Goal: Task Accomplishment & Management: Use online tool/utility

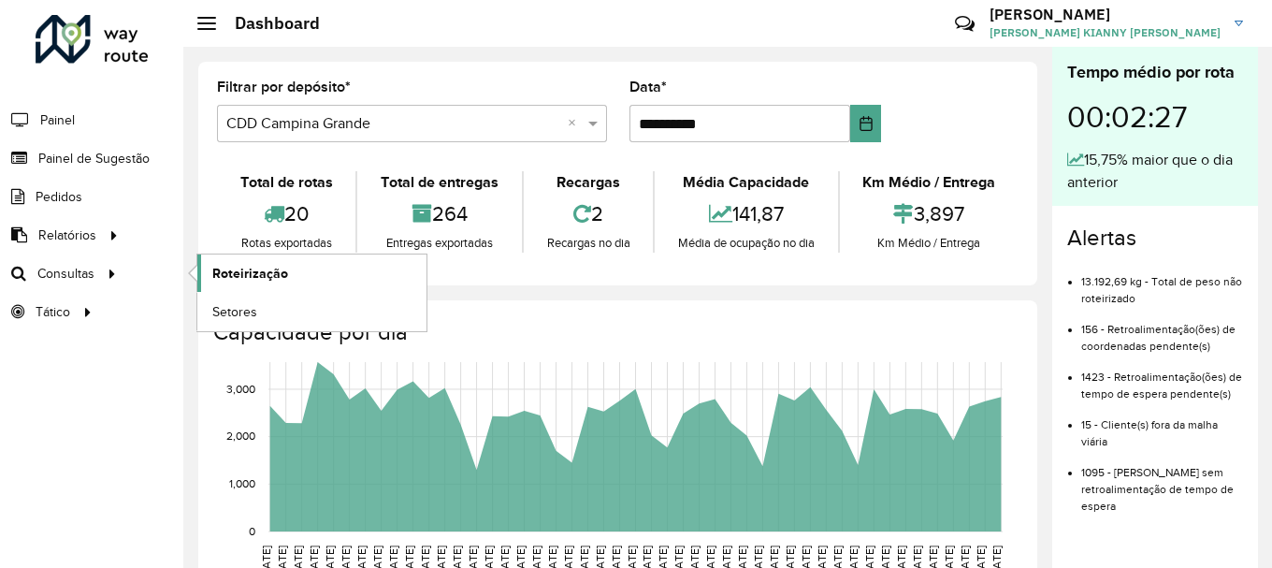
click at [205, 274] on link "Roteirização" at bounding box center [311, 272] width 229 height 37
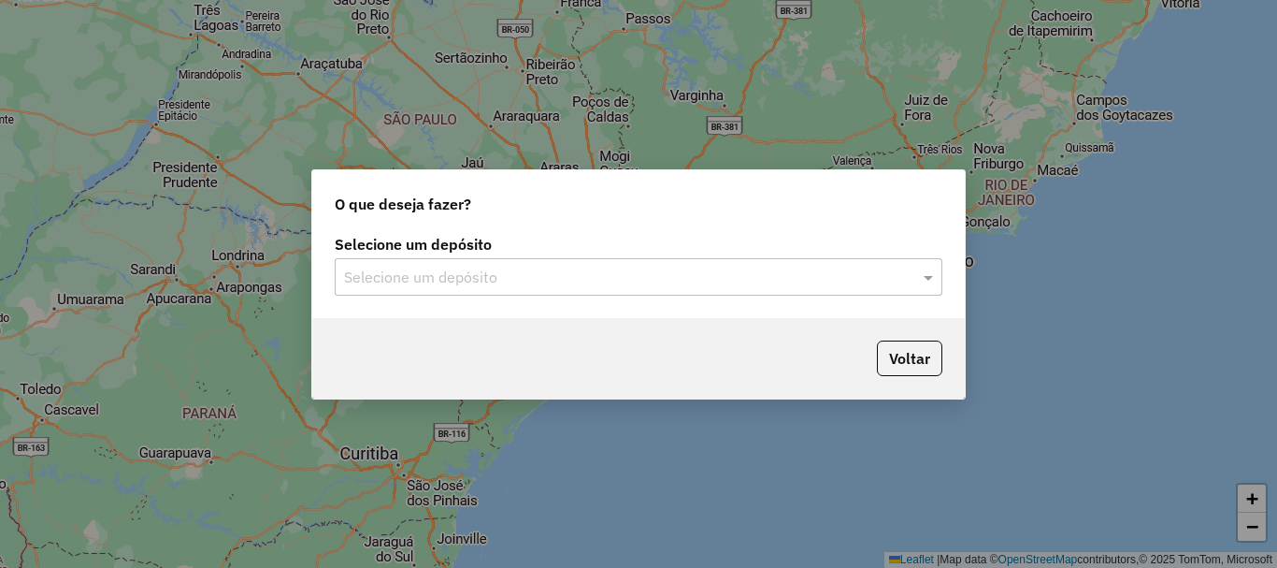
click at [726, 302] on div "Selecione um depósito Selecione um depósito" at bounding box center [638, 274] width 653 height 88
click at [628, 259] on div "Selecione um depósito" at bounding box center [639, 276] width 608 height 37
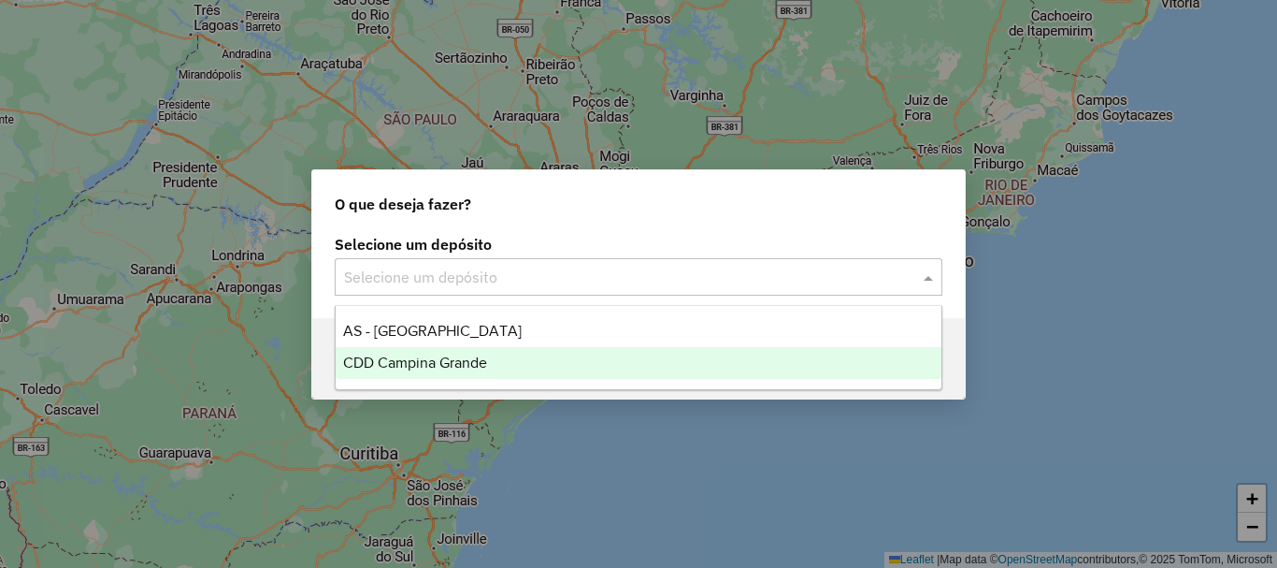
click at [580, 358] on div "CDD Campina Grande" at bounding box center [639, 363] width 606 height 32
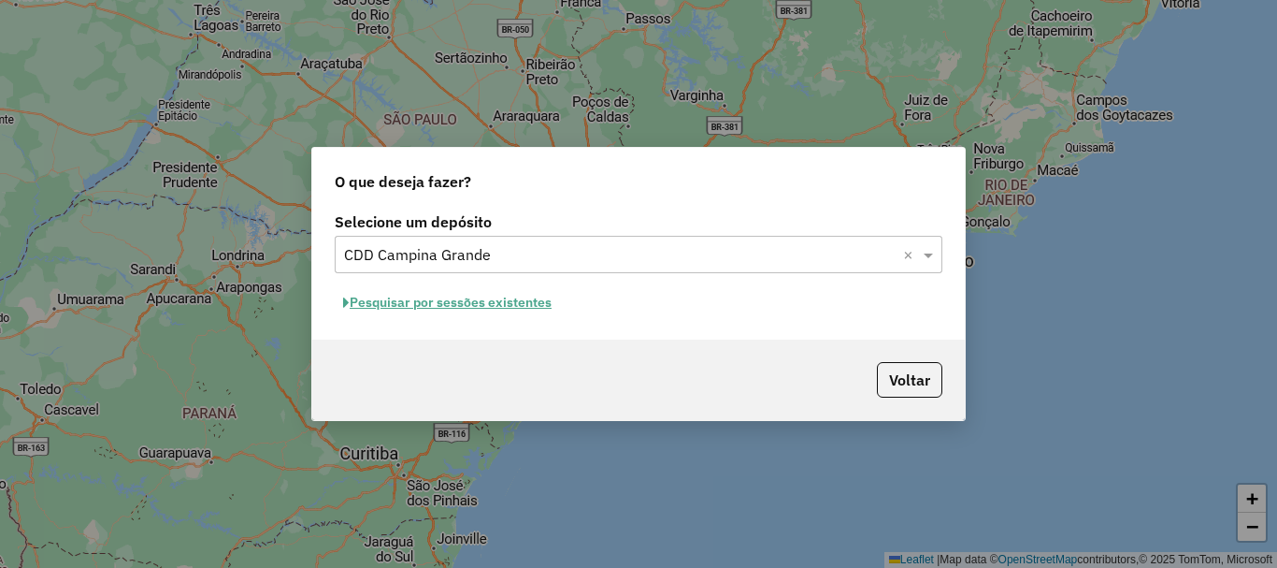
click at [509, 308] on button "Pesquisar por sessões existentes" at bounding box center [447, 302] width 225 height 29
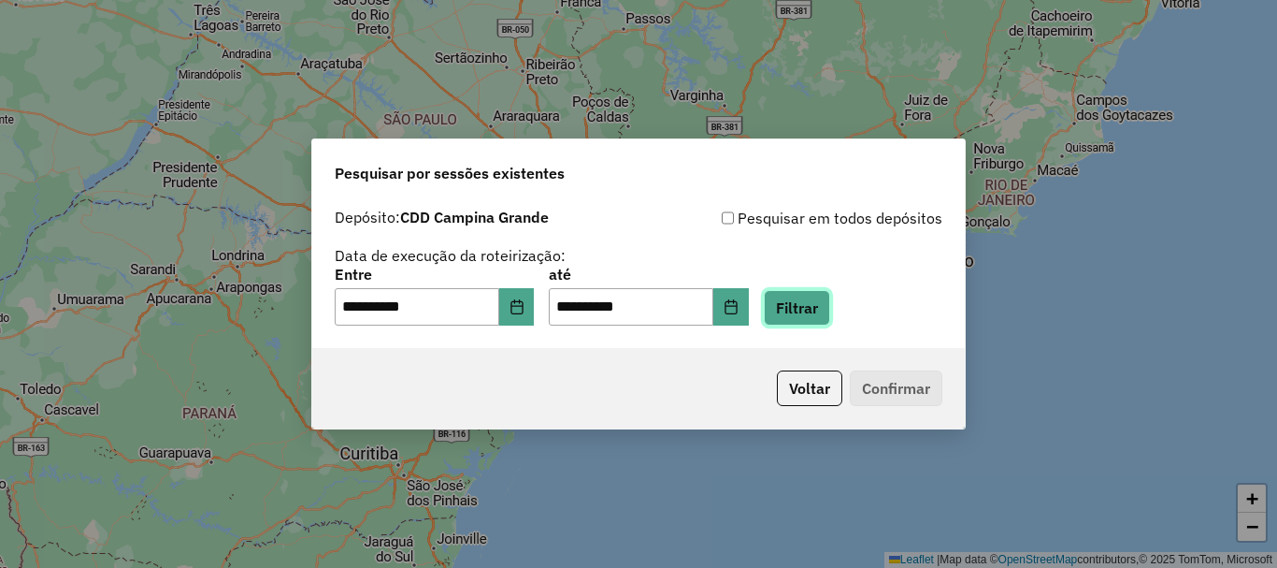
click at [807, 298] on button "Filtrar" at bounding box center [797, 308] width 66 height 36
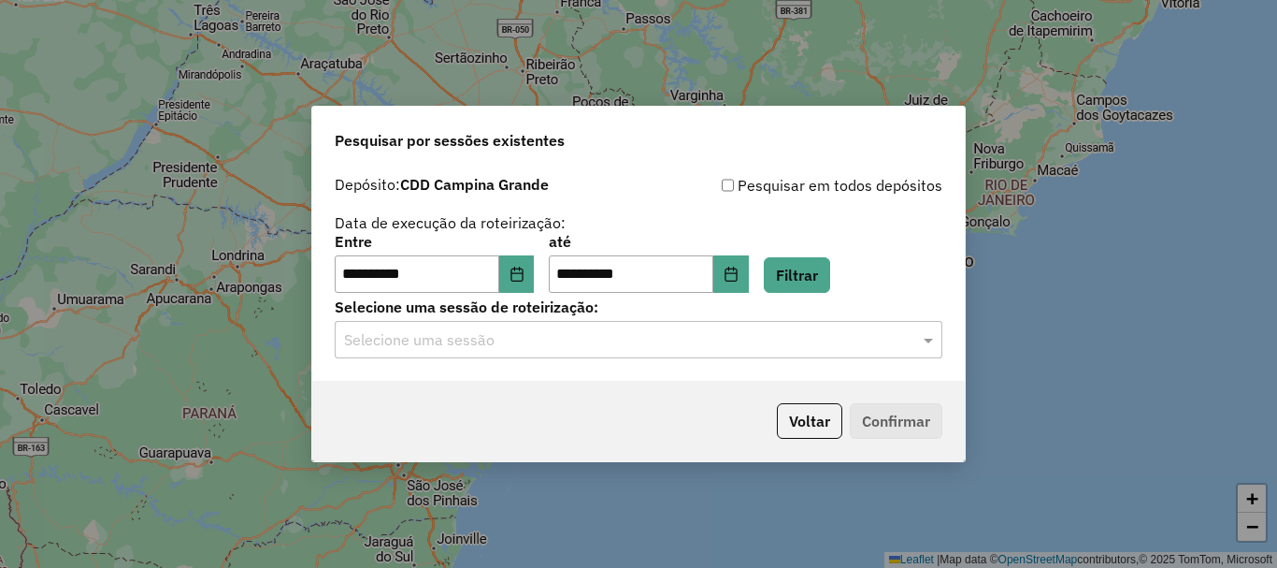
click at [599, 356] on div "Selecione uma sessão" at bounding box center [639, 339] width 608 height 37
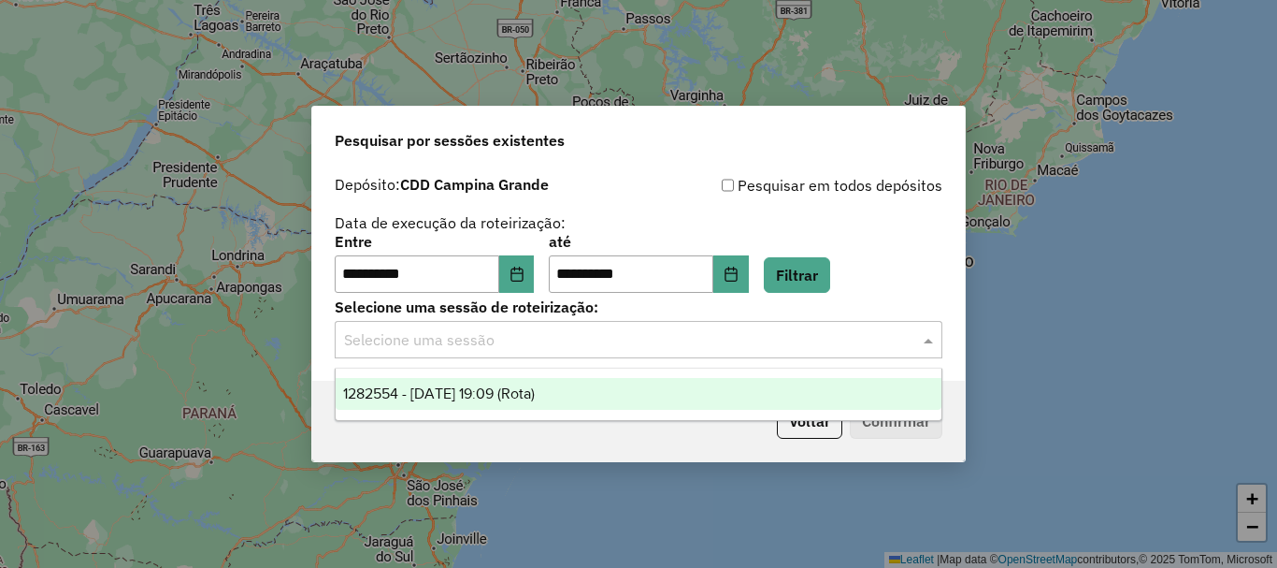
click at [535, 390] on span "1282554 - 25/09/2025 19:09 (Rota)" at bounding box center [439, 393] width 192 height 16
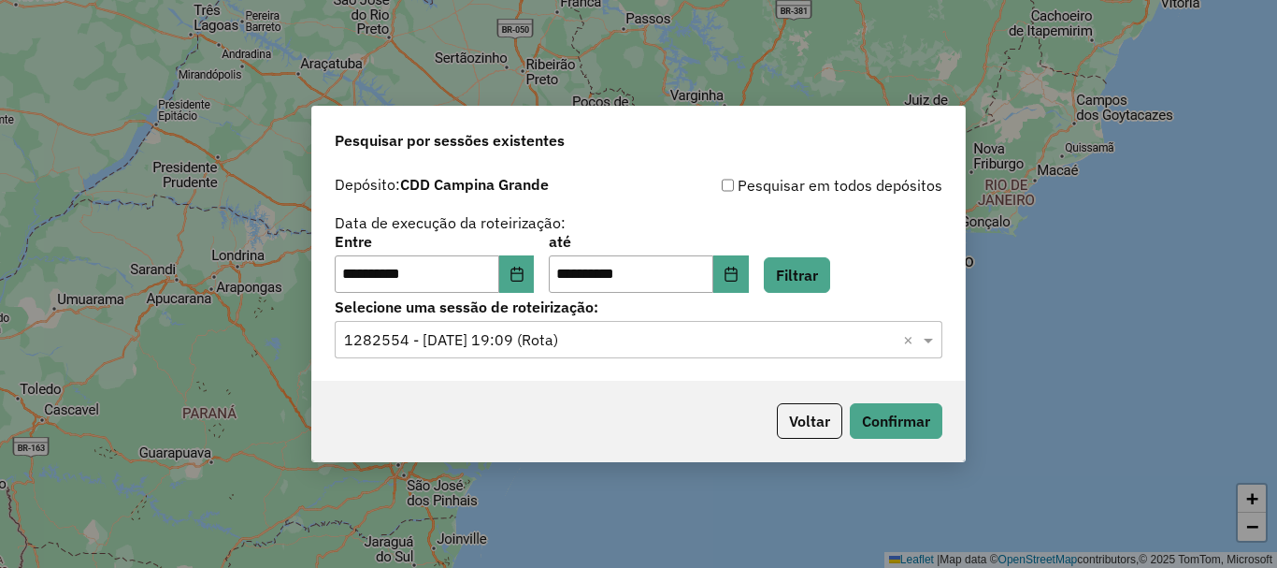
click at [862, 403] on p-footer "Voltar Confirmar" at bounding box center [856, 421] width 173 height 36
click at [867, 428] on button "Confirmar" at bounding box center [896, 421] width 93 height 36
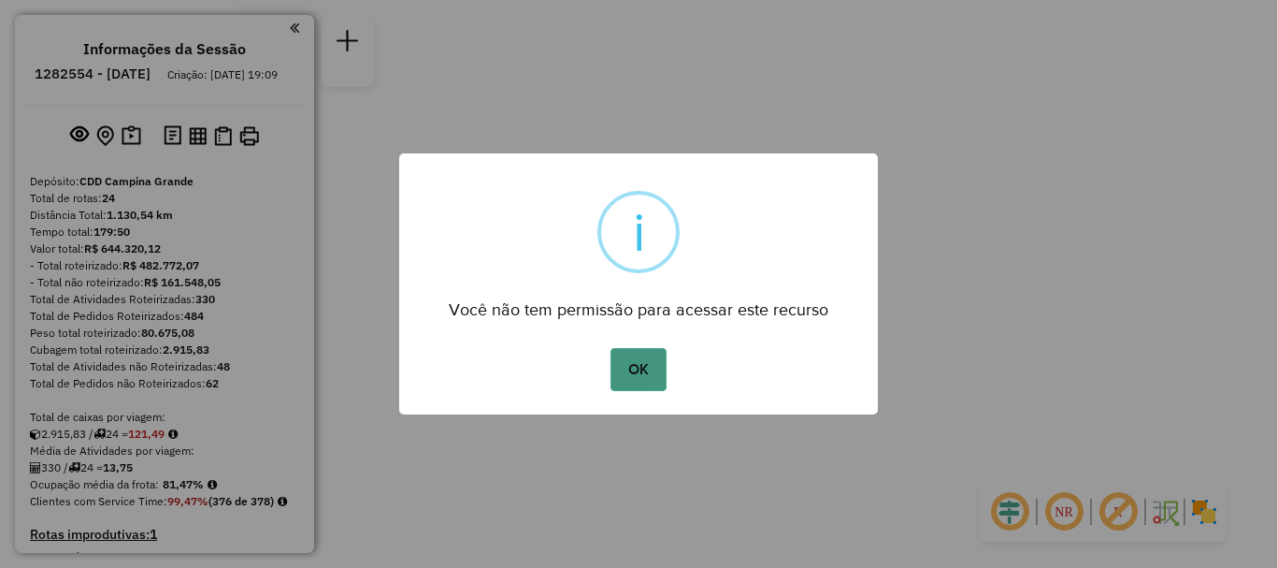
click at [650, 352] on button "OK" at bounding box center [638, 369] width 55 height 43
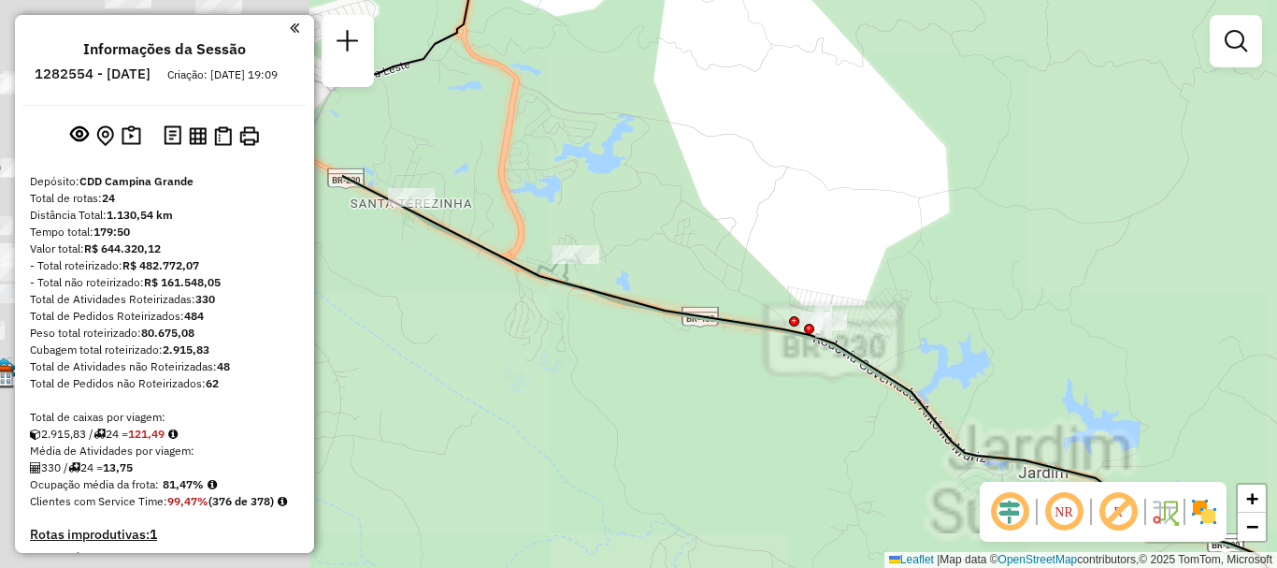
drag, startPoint x: 529, startPoint y: 221, endPoint x: 1073, endPoint y: 228, distance: 543.4
click at [1081, 226] on div "Janela de atendimento Grade de atendimento Capacidade Transportadoras Veículos …" at bounding box center [638, 284] width 1277 height 568
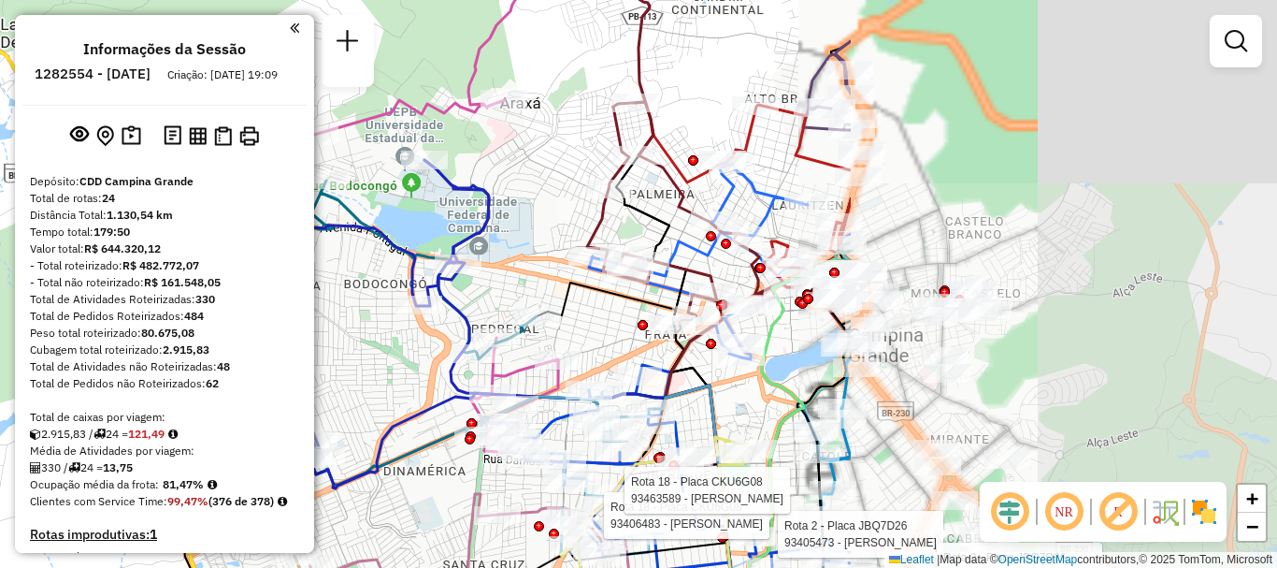
drag, startPoint x: 901, startPoint y: 172, endPoint x: 362, endPoint y: 192, distance: 539.0
click at [346, 197] on icon at bounding box center [301, 320] width 469 height 308
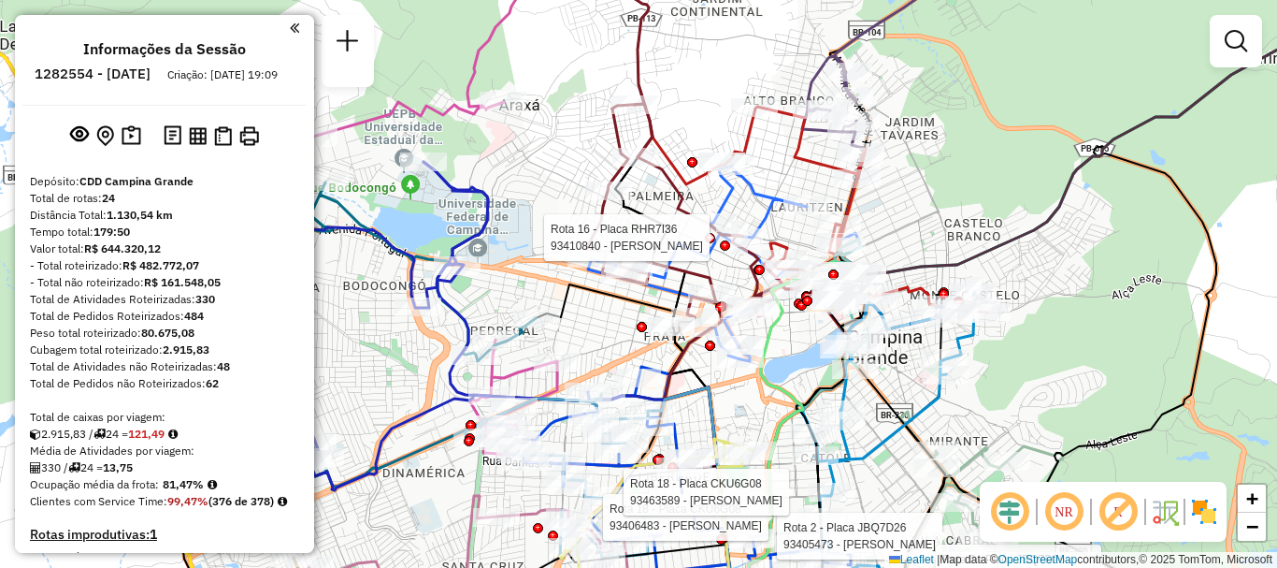
select select "**********"
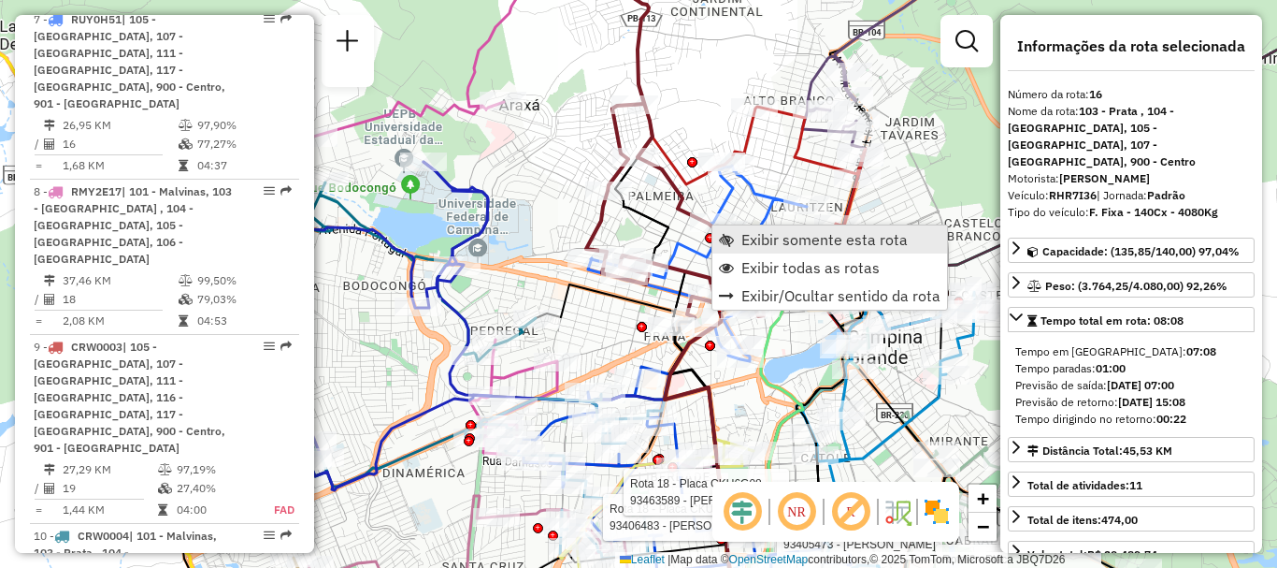
scroll to position [2594, 0]
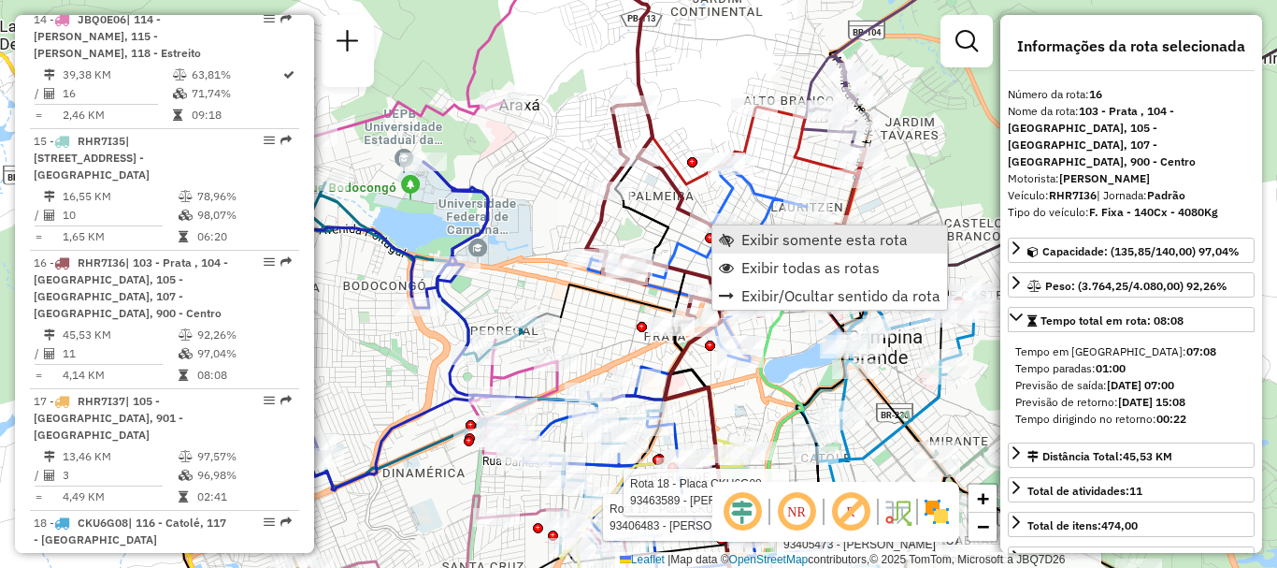
click at [765, 240] on span "Exibir somente esta rota" at bounding box center [825, 239] width 166 height 15
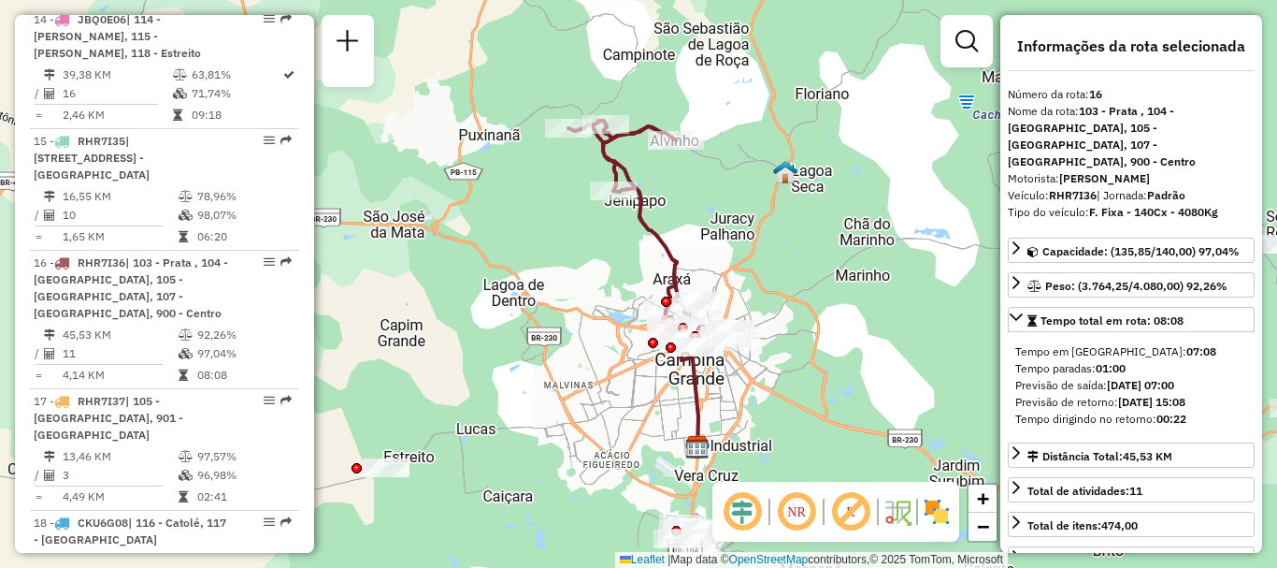
click at [817, 517] on em at bounding box center [796, 511] width 45 height 45
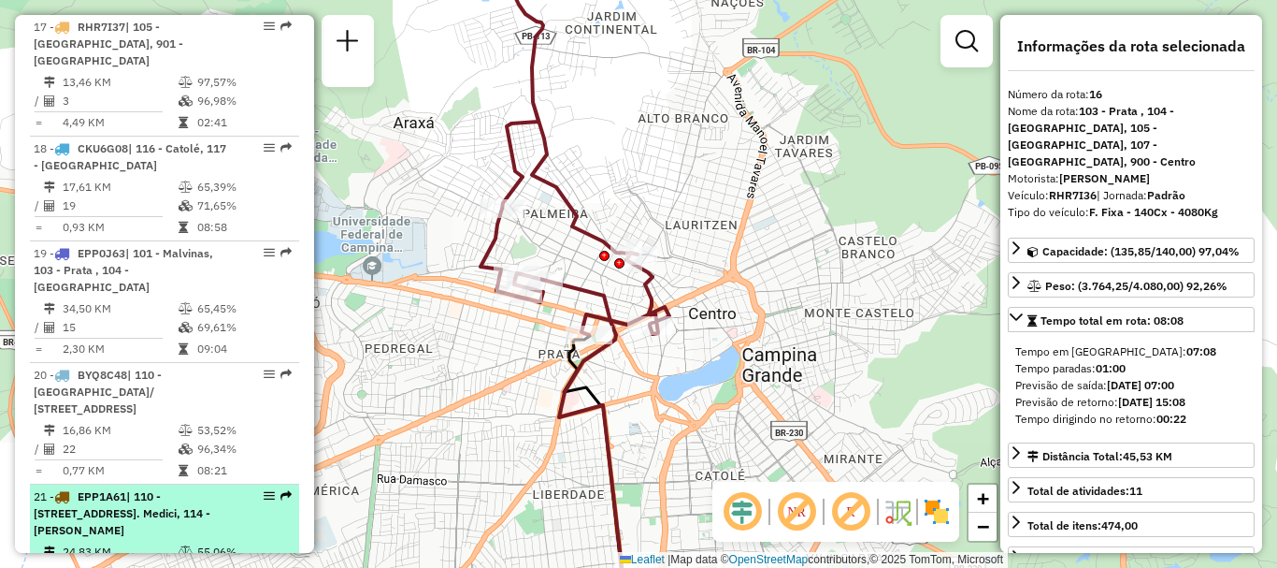
scroll to position [3062, 0]
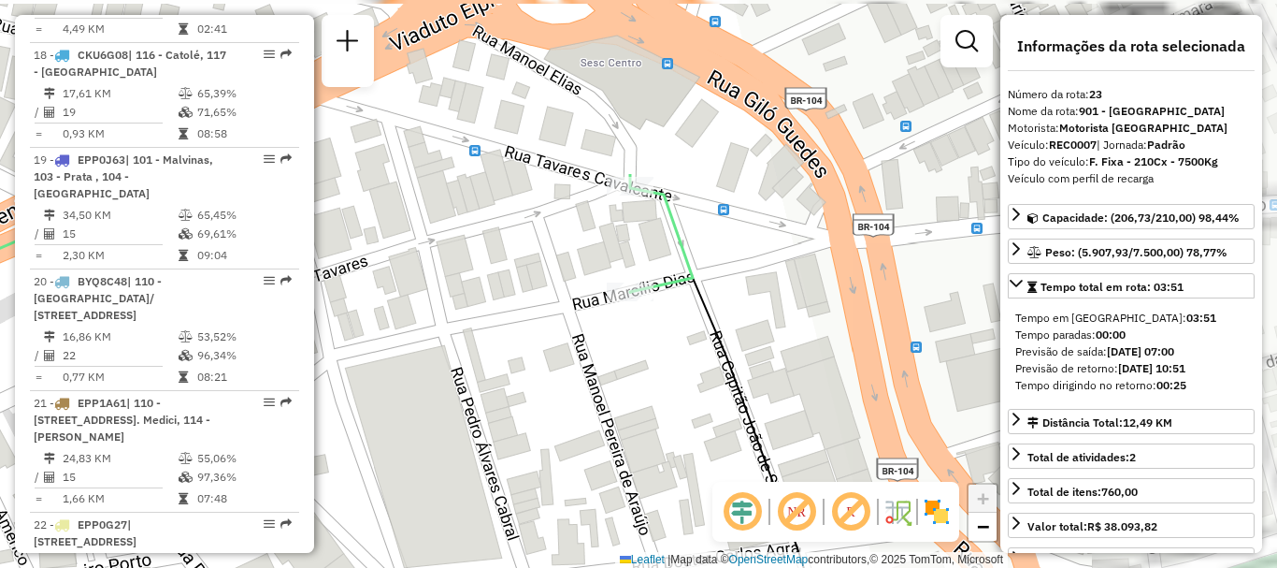
drag, startPoint x: 720, startPoint y: 101, endPoint x: 541, endPoint y: 328, distance: 289.6
click at [511, 351] on div "Janela de atendimento Grade de atendimento Capacidade Transportadoras Veículos …" at bounding box center [638, 284] width 1277 height 568
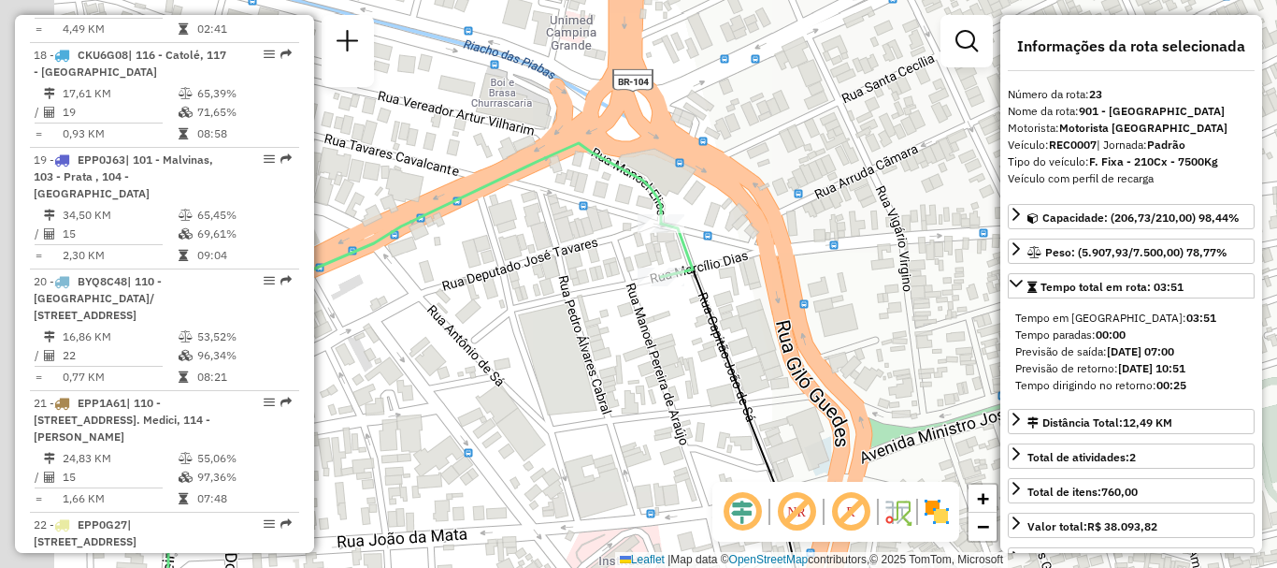
drag, startPoint x: 455, startPoint y: 335, endPoint x: 564, endPoint y: 238, distance: 146.4
click at [564, 238] on div "Janela de atendimento Grade de atendimento Capacidade Transportadoras Veículos …" at bounding box center [638, 284] width 1277 height 568
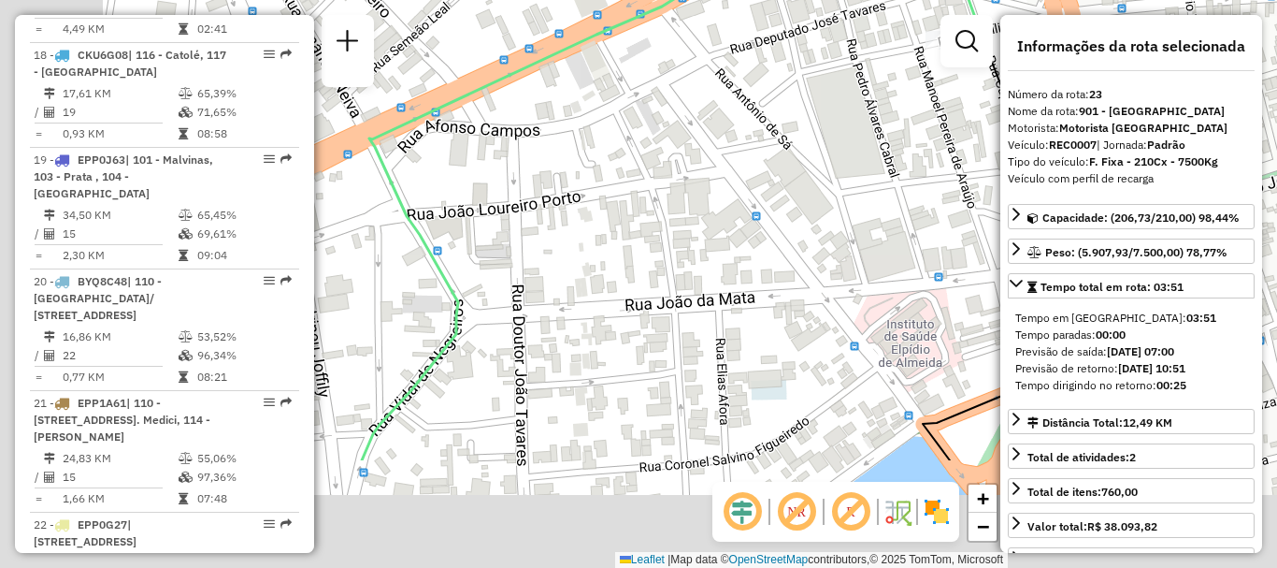
drag, startPoint x: 681, startPoint y: 121, endPoint x: 712, endPoint y: 103, distance: 35.6
click at [712, 103] on div "Janela de atendimento Grade de atendimento Capacidade Transportadoras Veículos …" at bounding box center [638, 284] width 1277 height 568
click at [711, 105] on div "Janela de atendimento Grade de atendimento Capacidade Transportadoras Veículos …" at bounding box center [638, 284] width 1277 height 568
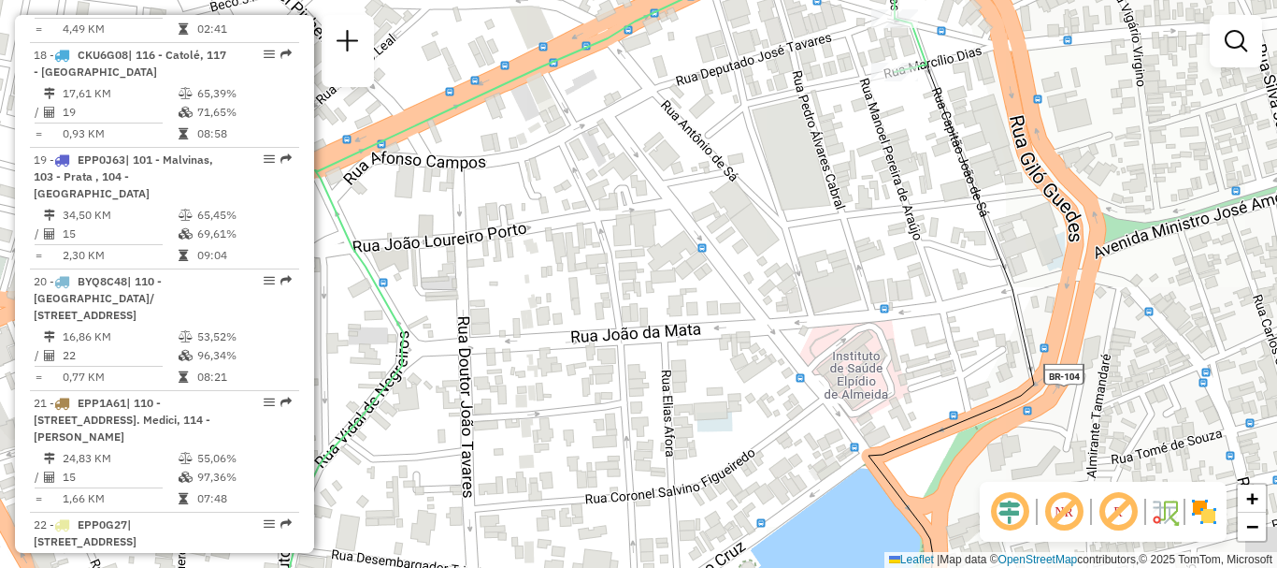
drag, startPoint x: 585, startPoint y: 186, endPoint x: 521, endPoint y: 229, distance: 77.6
click at [521, 229] on div "Janela de atendimento Grade de atendimento Capacidade Transportadoras Veículos …" at bounding box center [638, 284] width 1277 height 568
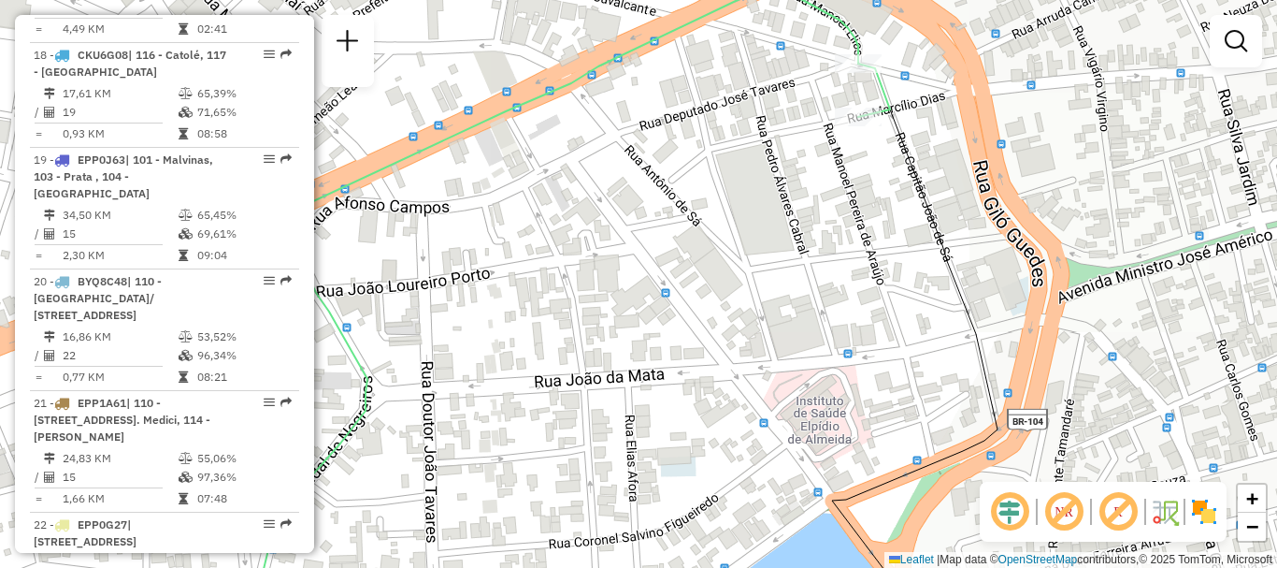
drag, startPoint x: 639, startPoint y: 152, endPoint x: 602, endPoint y: 198, distance: 58.6
click at [602, 198] on div "Janela de atendimento Grade de atendimento Capacidade Transportadoras Veículos …" at bounding box center [638, 284] width 1277 height 568
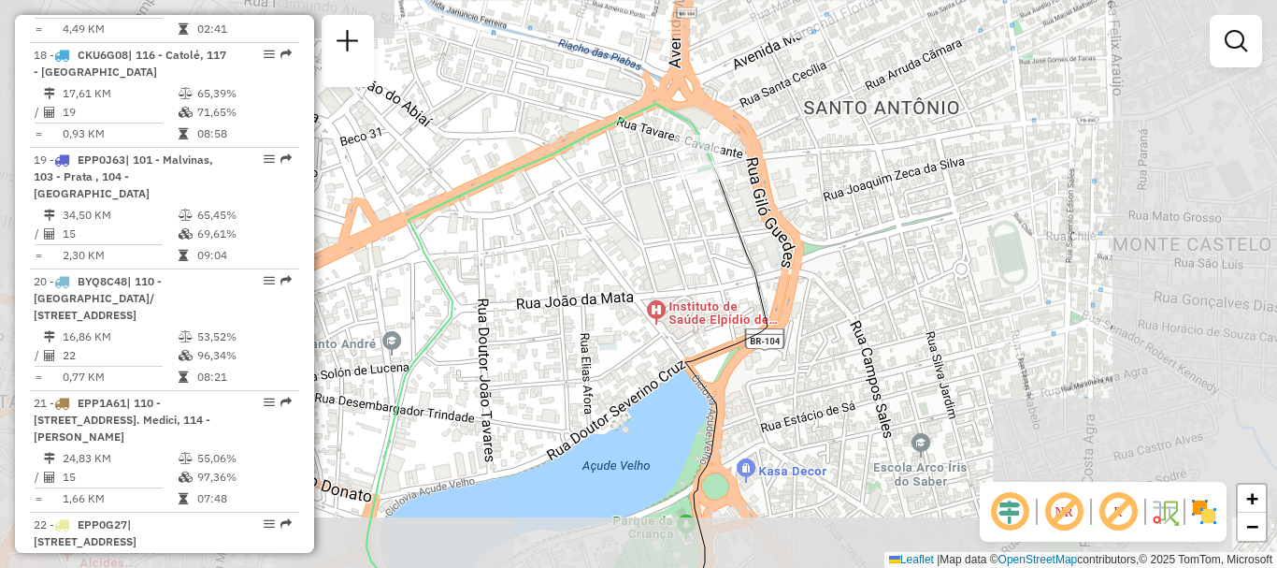
drag, startPoint x: 537, startPoint y: 218, endPoint x: 492, endPoint y: 231, distance: 46.8
click at [539, 217] on div "Janela de atendimento Grade de atendimento Capacidade Transportadoras Veículos …" at bounding box center [638, 284] width 1277 height 568
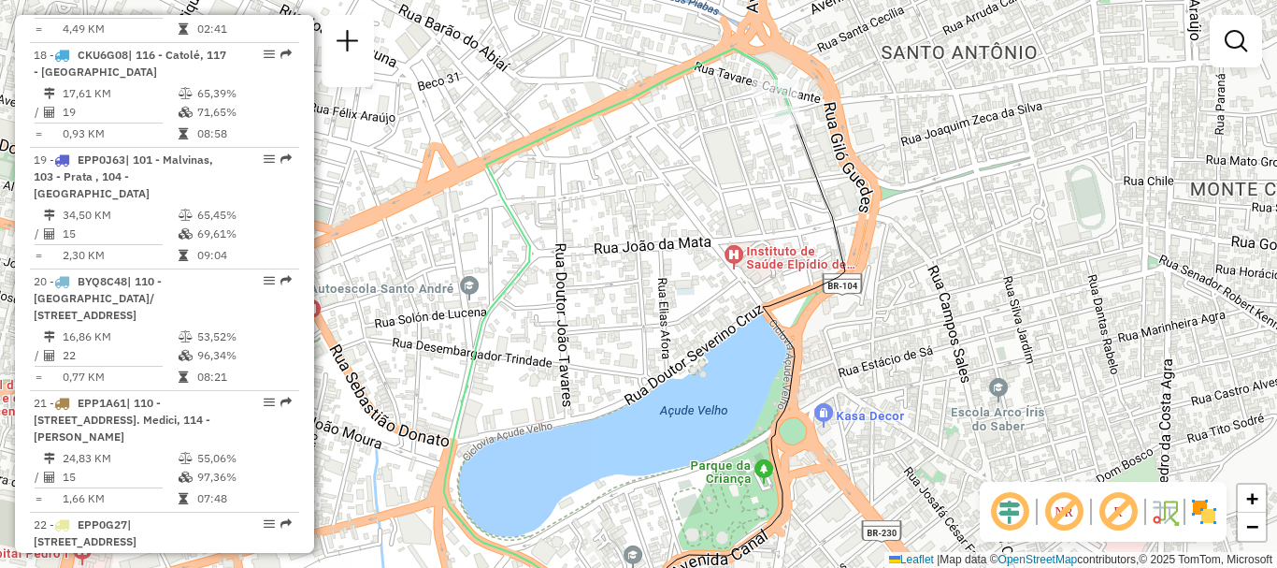
click at [1196, 513] on img at bounding box center [1205, 512] width 30 height 30
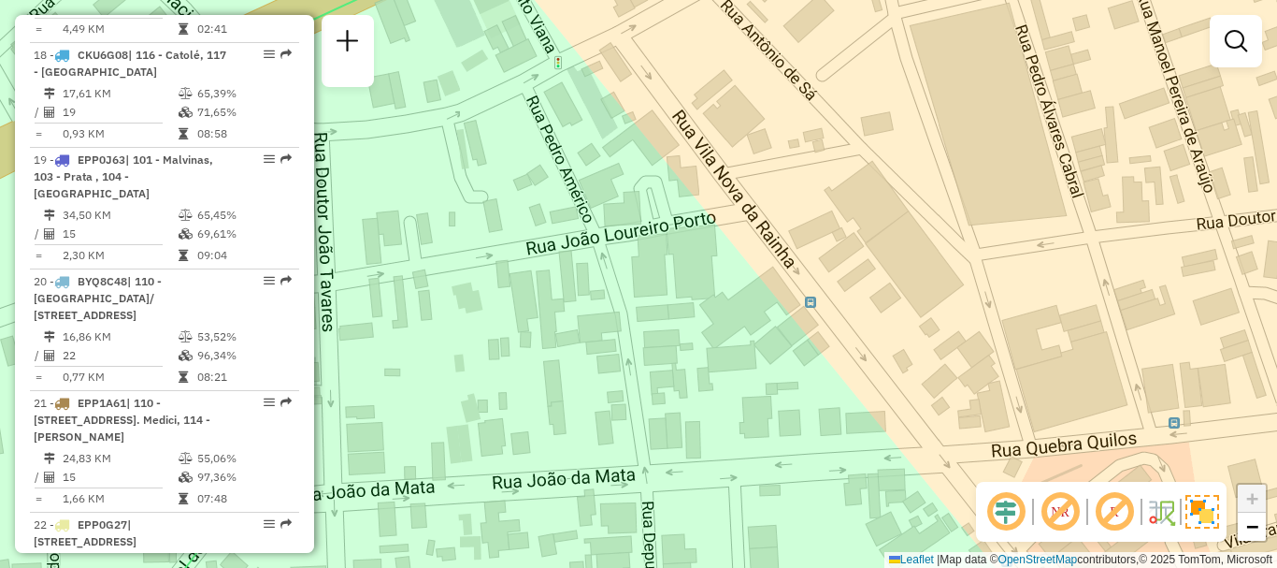
drag, startPoint x: 590, startPoint y: 142, endPoint x: 699, endPoint y: 299, distance: 190.9
click at [699, 299] on div "Janela de atendimento Grade de atendimento Capacidade Transportadoras Veículos …" at bounding box center [638, 284] width 1277 height 568
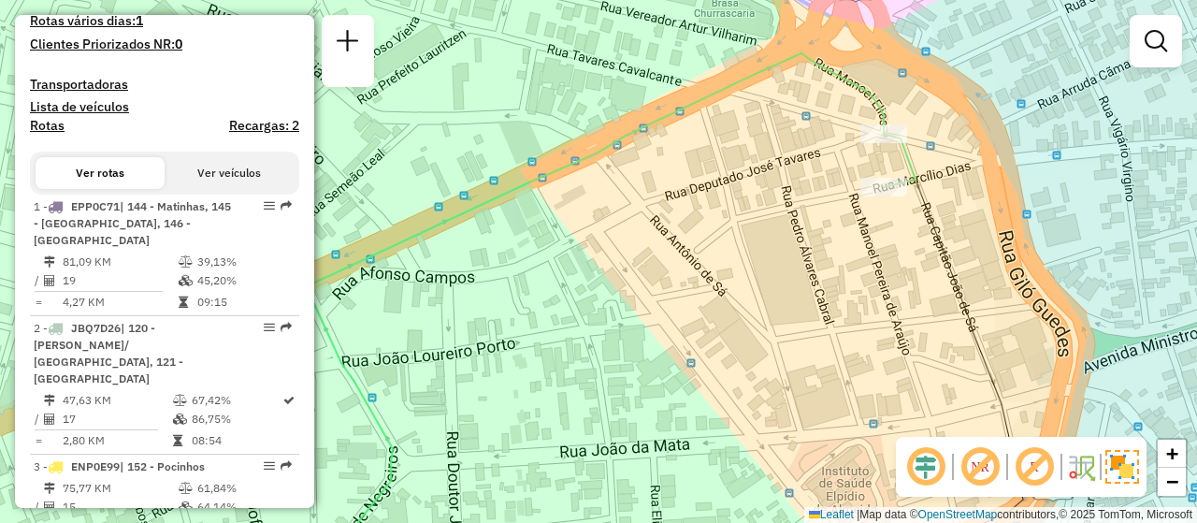
scroll to position [630, 0]
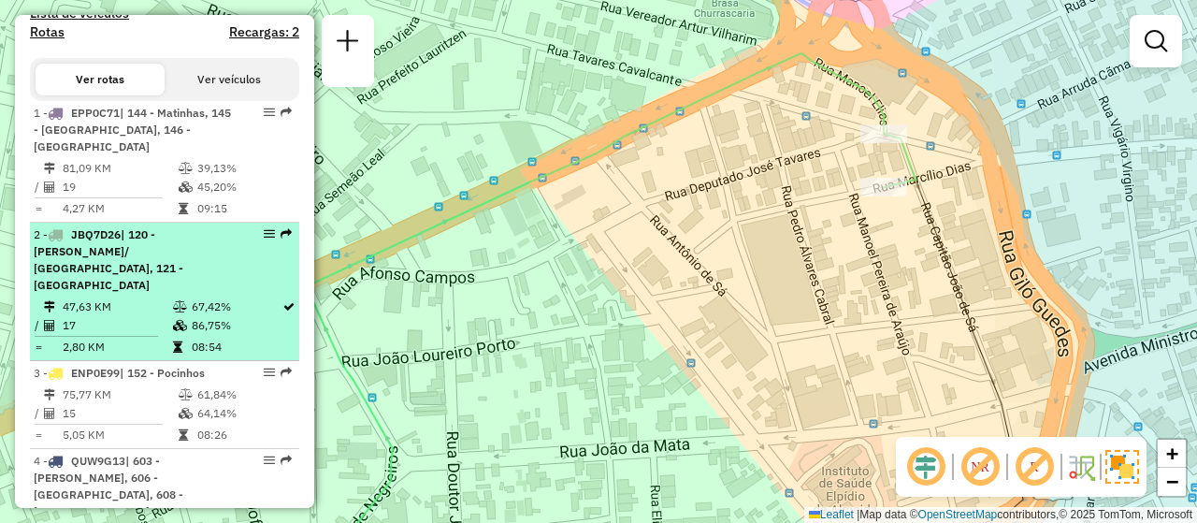
click at [150, 265] on span "| 120 - Vila Cabral/ Santa Terezinha, 121 - Galantes" at bounding box center [109, 259] width 150 height 65
select select "**********"
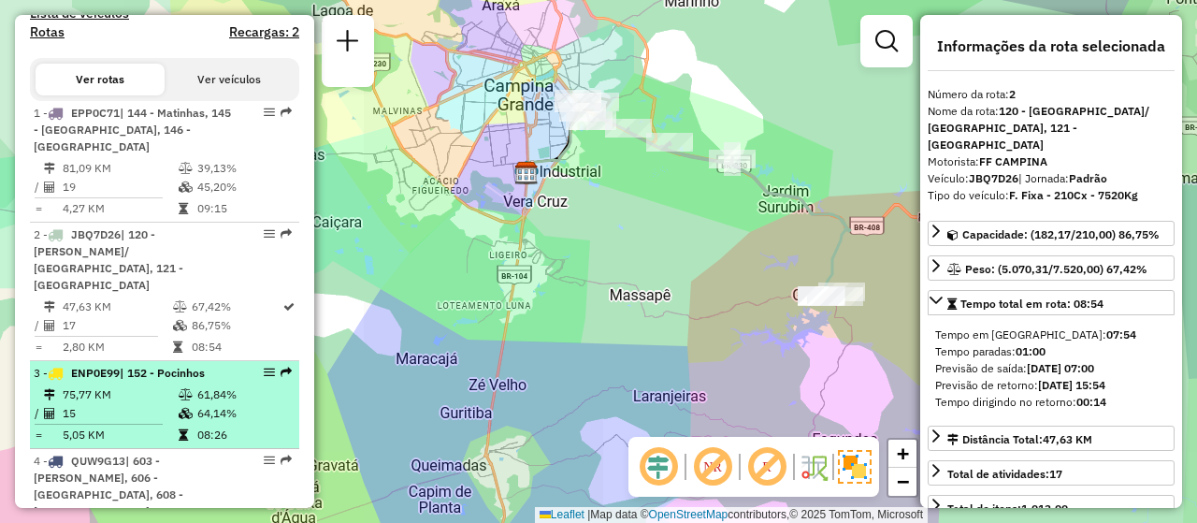
click at [135, 404] on td "15" at bounding box center [120, 413] width 116 height 19
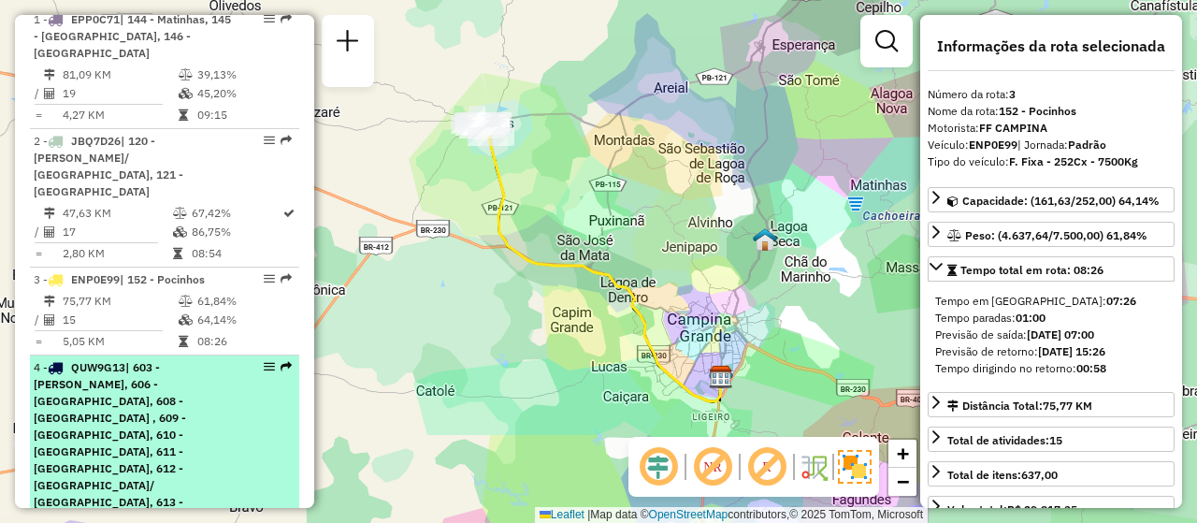
scroll to position [817, 0]
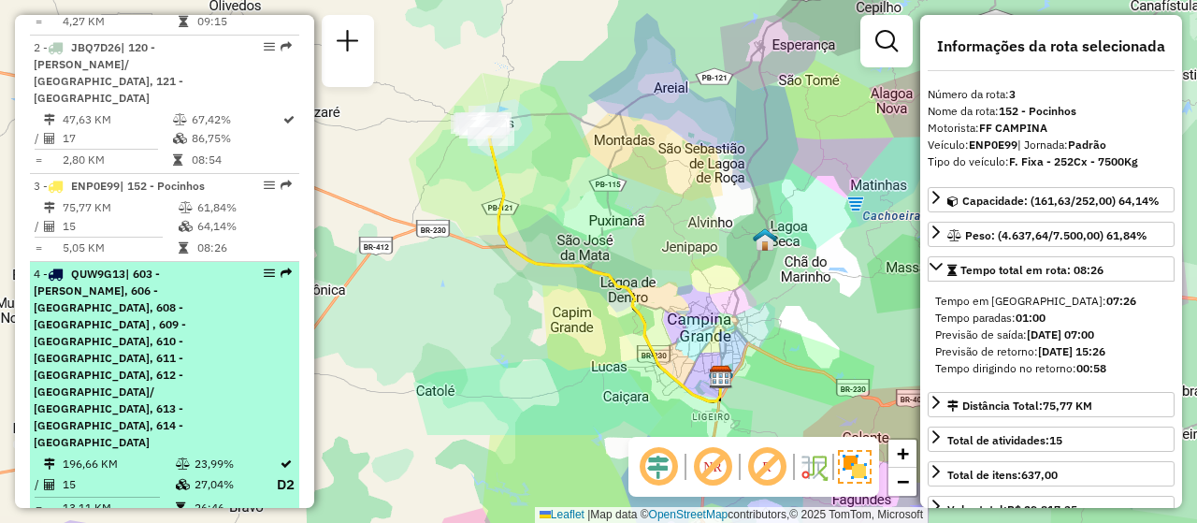
click at [154, 328] on span "| 603 - Gado Bravo, 606 - Pedro Velho, 608 - Aroeiras , 609 - Aroeiras bairros,…" at bounding box center [110, 358] width 152 height 182
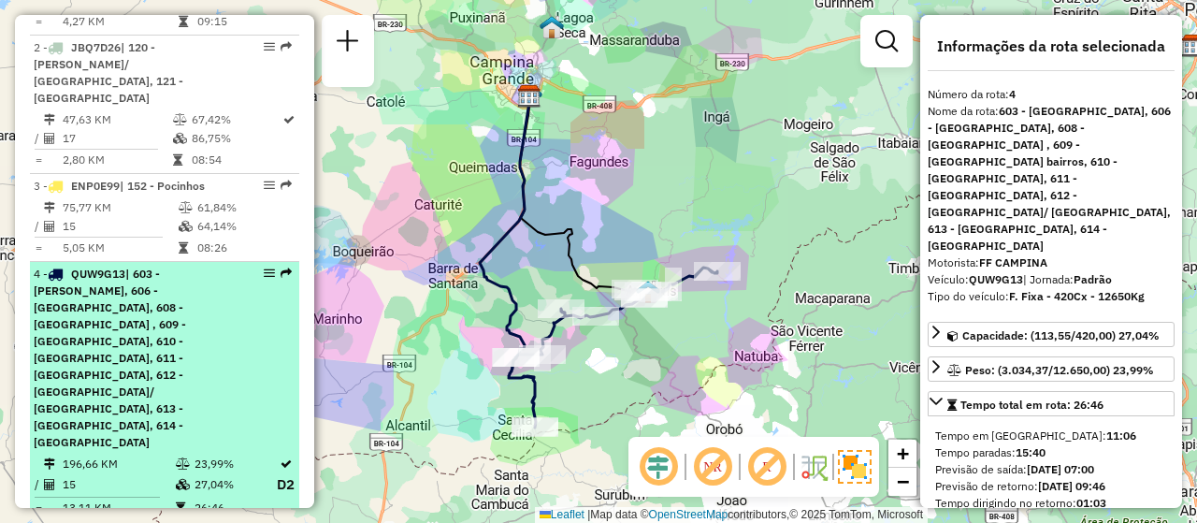
scroll to position [911, 0]
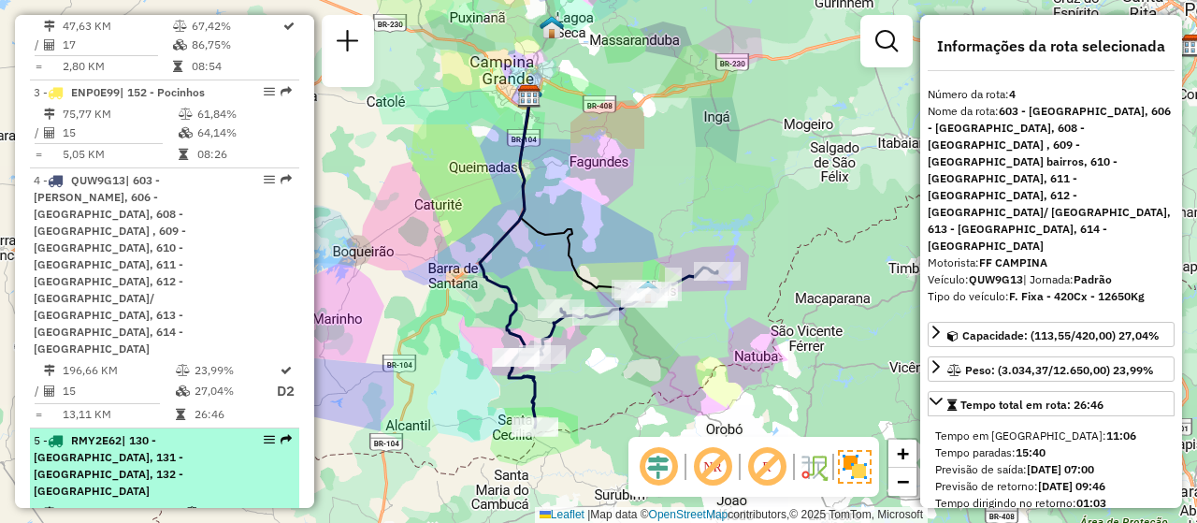
click at [139, 433] on span "| 130 - Marassanduba, 131 - Serra Redonda, 132 - Riachão do Bacamarte" at bounding box center [109, 465] width 150 height 65
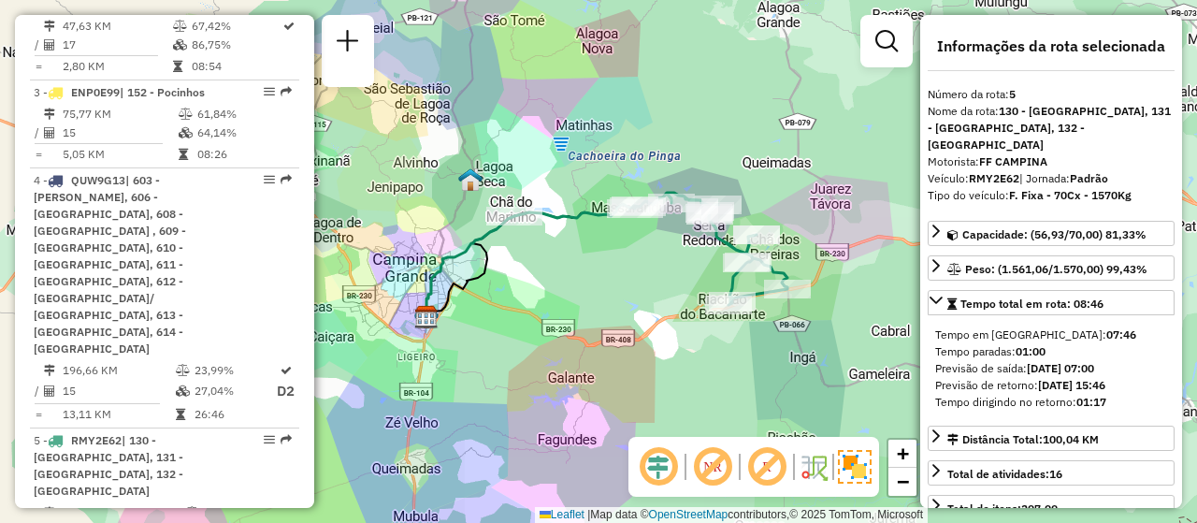
drag, startPoint x: 730, startPoint y: 274, endPoint x: 672, endPoint y: 272, distance: 58.0
click at [672, 272] on div "Janela de atendimento Grade de atendimento Capacidade Transportadoras Veículos …" at bounding box center [598, 261] width 1197 height 523
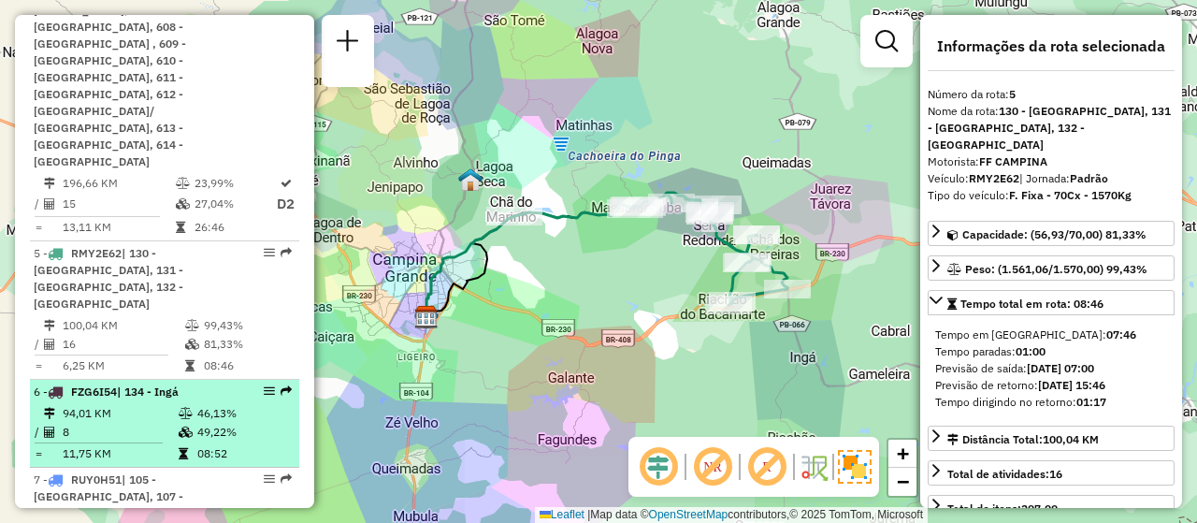
click at [102, 404] on td "94,01 KM" at bounding box center [120, 413] width 116 height 19
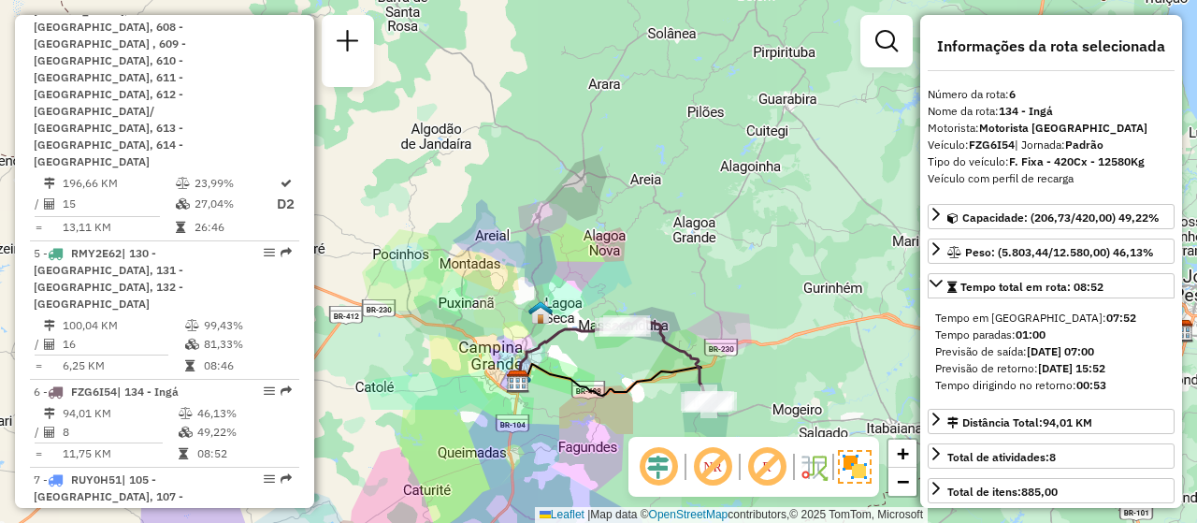
drag, startPoint x: 715, startPoint y: 352, endPoint x: 656, endPoint y: 366, distance: 61.5
click at [656, 366] on icon at bounding box center [613, 383] width 189 height 39
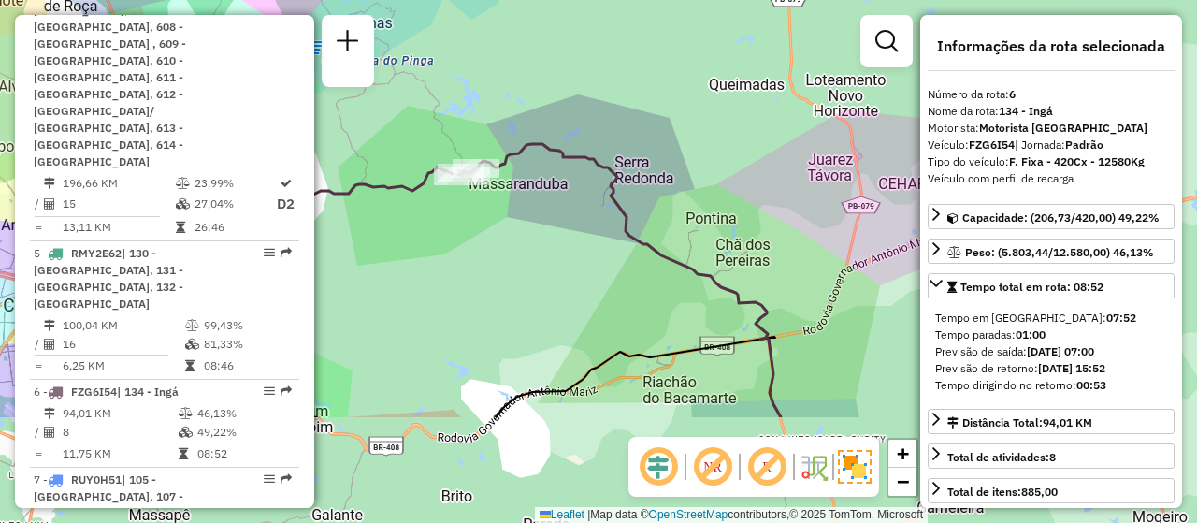
drag, startPoint x: 608, startPoint y: 347, endPoint x: 541, endPoint y: 196, distance: 164.9
click at [541, 196] on div "Janela de atendimento Grade de atendimento Capacidade Transportadoras Veículos …" at bounding box center [598, 261] width 1197 height 523
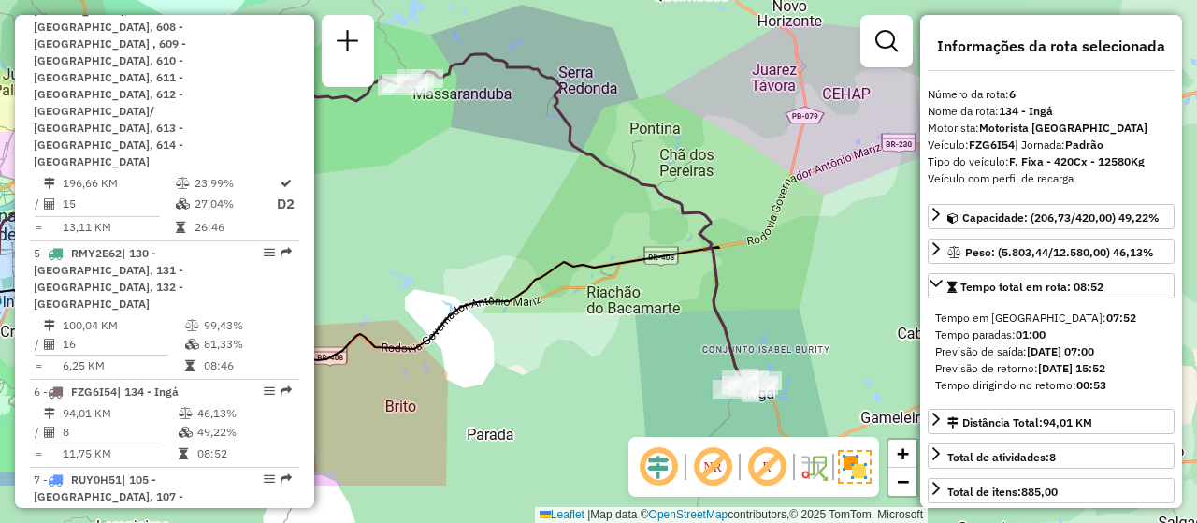
drag, startPoint x: 639, startPoint y: 370, endPoint x: 528, endPoint y: 232, distance: 177.0
click at [528, 232] on div "Janela de atendimento Grade de atendimento Capacidade Transportadoras Veículos …" at bounding box center [598, 261] width 1197 height 523
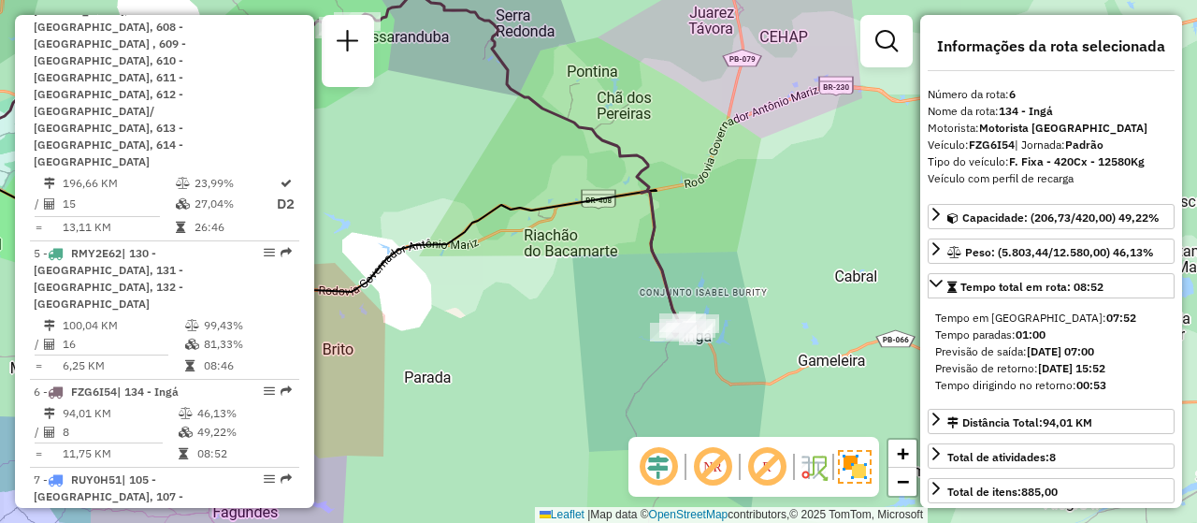
scroll to position [1191, 0]
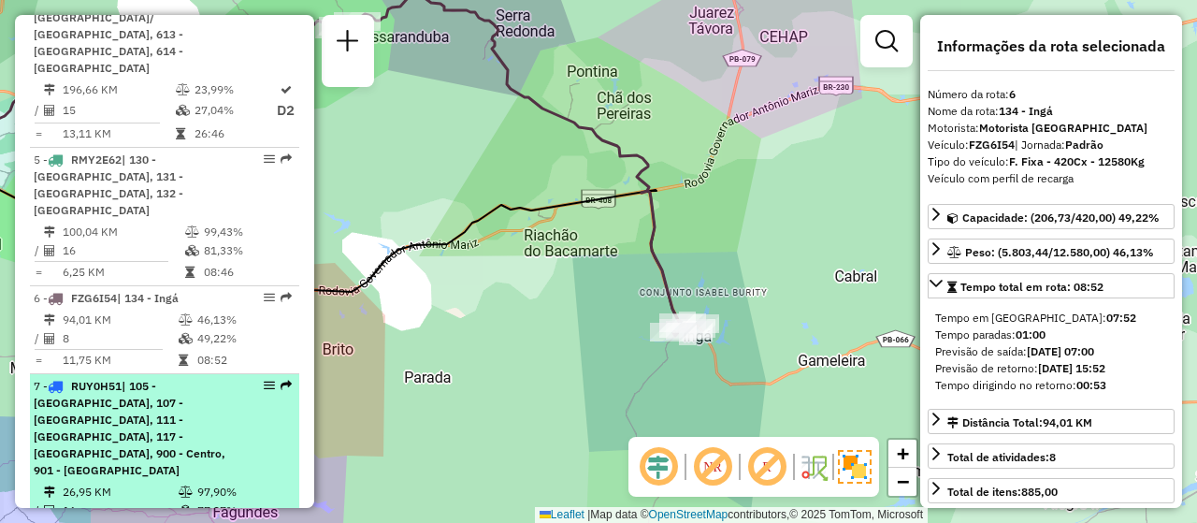
click at [231, 378] on div "7 - RUY0H51 | 105 - Monte Santo, 107 - Alto Branco, 111 - Liberadade, 117 - Cas…" at bounding box center [165, 428] width 262 height 101
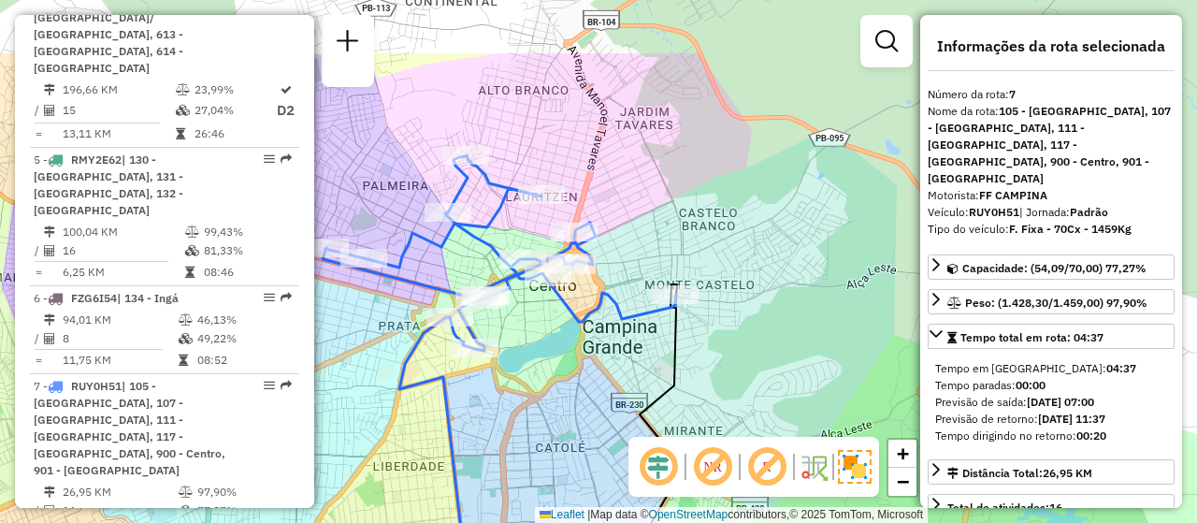
drag, startPoint x: 595, startPoint y: 108, endPoint x: 493, endPoint y: 213, distance: 146.2
click at [493, 213] on icon at bounding box center [500, 252] width 354 height 195
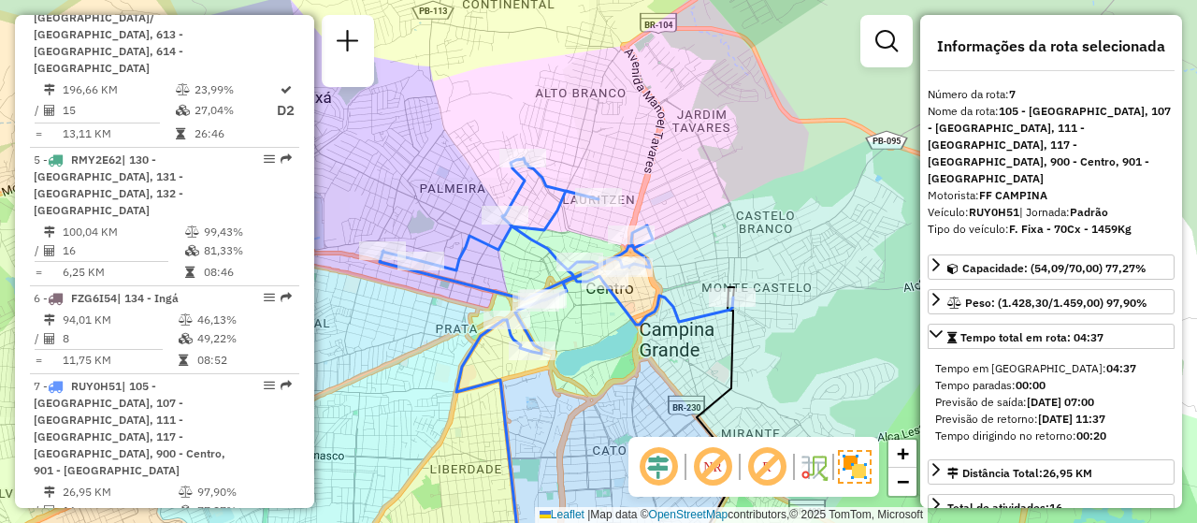
drag, startPoint x: 426, startPoint y: 352, endPoint x: 483, endPoint y: 354, distance: 57.1
click at [483, 354] on div "Janela de atendimento Grade de atendimento Capacidade Transportadoras Veículos …" at bounding box center [598, 261] width 1197 height 523
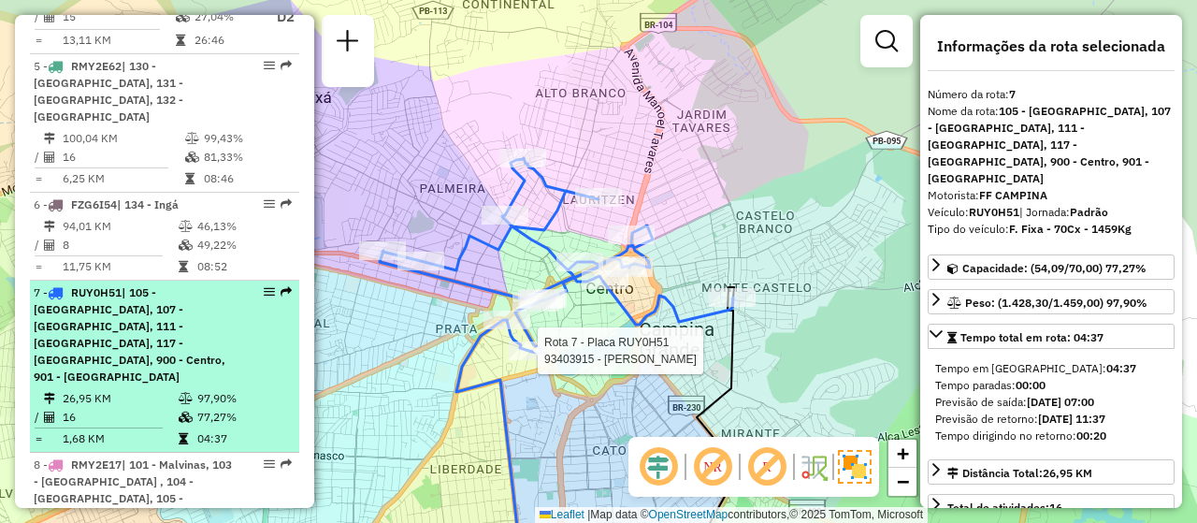
scroll to position [1378, 0]
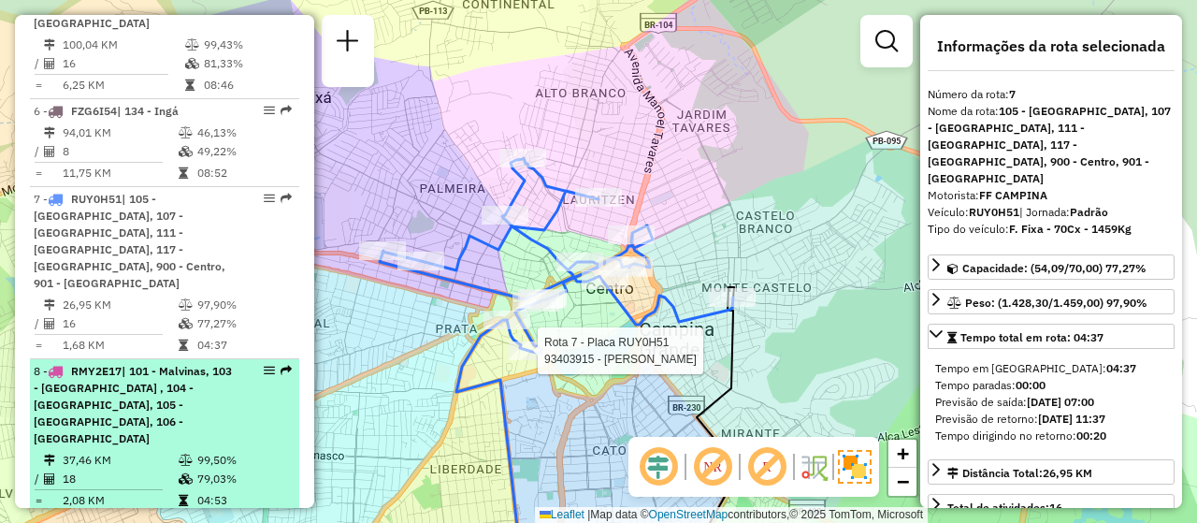
click at [170, 363] on div "8 - RMY2E17 | 101 - Malvinas, 103 - Prata , 104 - Novo Bodocongó, 105 - Monte S…" at bounding box center [133, 405] width 198 height 84
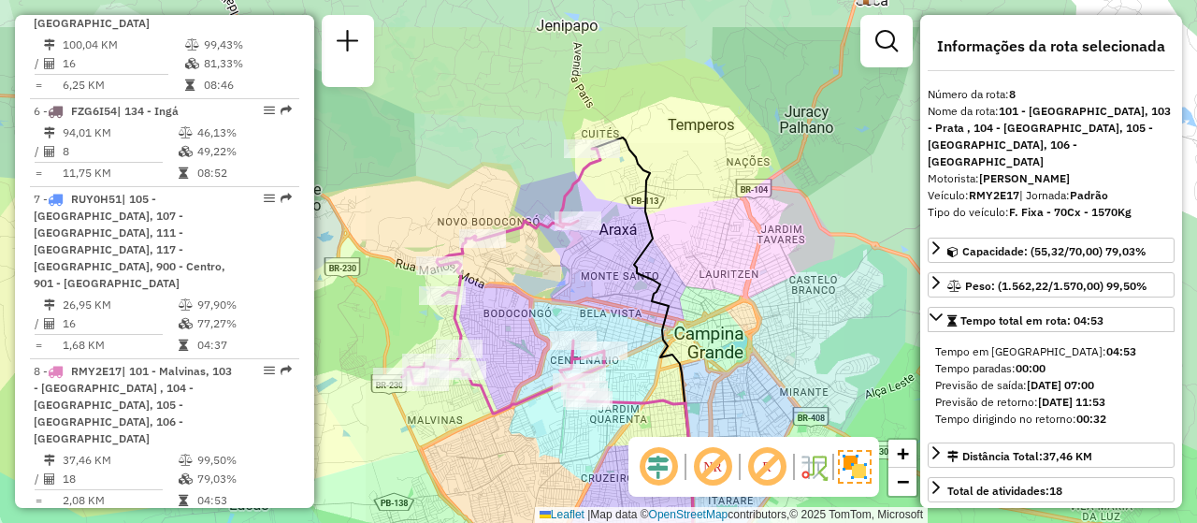
drag, startPoint x: 448, startPoint y: 253, endPoint x: 397, endPoint y: 333, distance: 94.2
click at [397, 333] on div "Janela de atendimento Grade de atendimento Capacidade Transportadoras Veículos …" at bounding box center [598, 261] width 1197 height 523
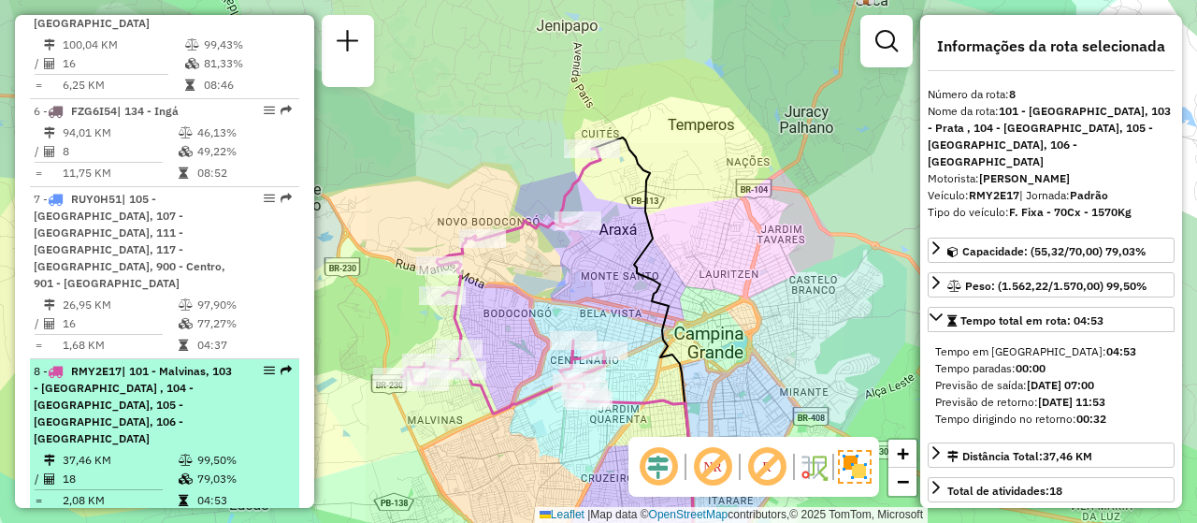
click at [149, 359] on li "8 - RMY2E17 | 101 - Malvinas, 103 - Prata , 104 - Novo Bodocongó, 105 - Monte S…" at bounding box center [164, 436] width 269 height 155
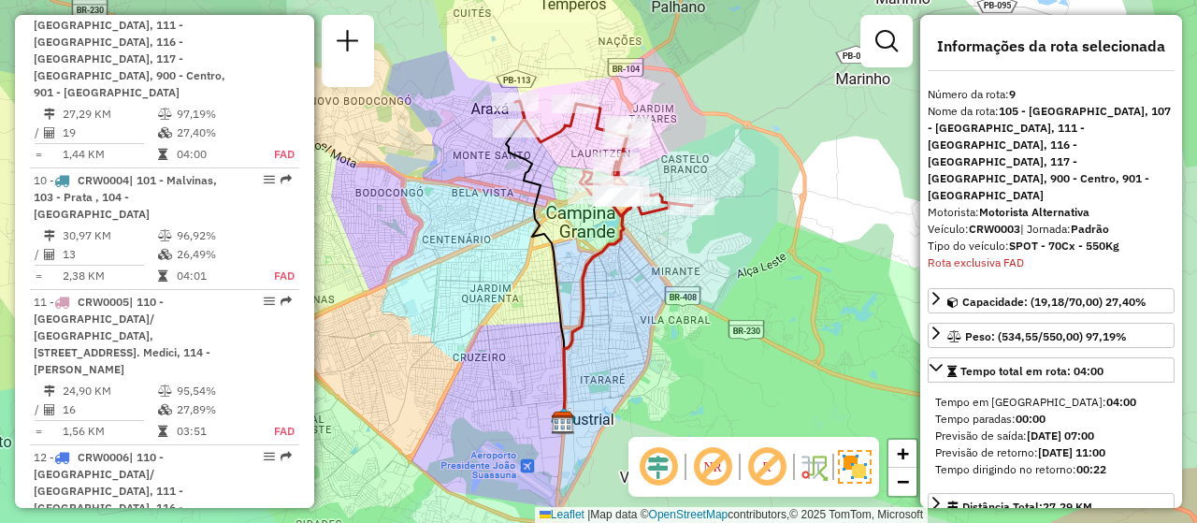
scroll to position [2100, 0]
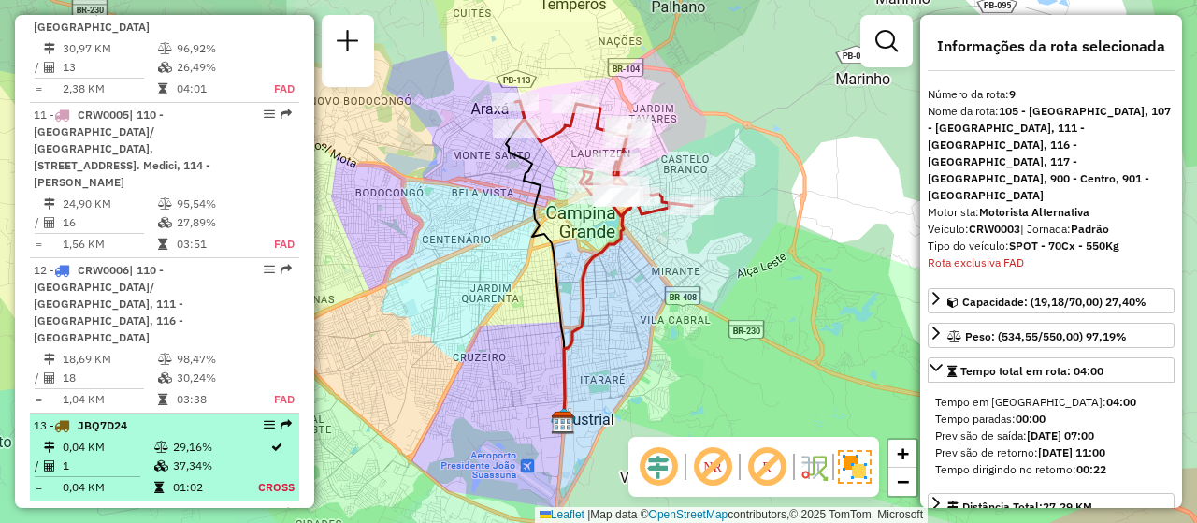
click at [110, 413] on li "13 - JBQ7D24 0,04 KM 29,16% / 1 37,34% = 0,04 KM 01:02 Cross" at bounding box center [164, 457] width 269 height 88
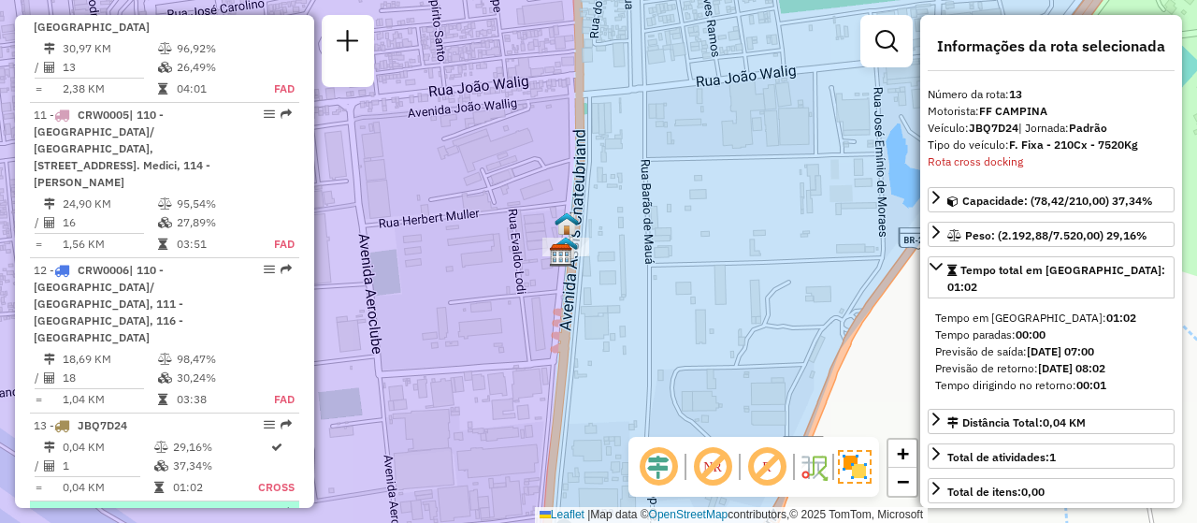
scroll to position [2194, 0]
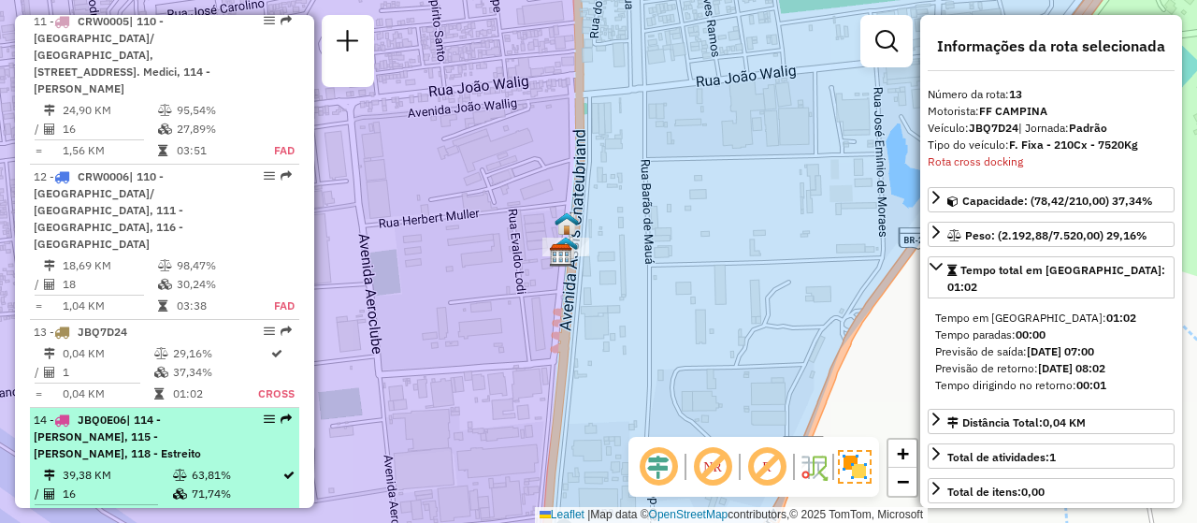
click at [120, 411] on div "14 - JBQ0E06 | 114 - Acácio Figueiredo, 115 - Aluízio Campos, 118 - Estreito" at bounding box center [133, 436] width 198 height 51
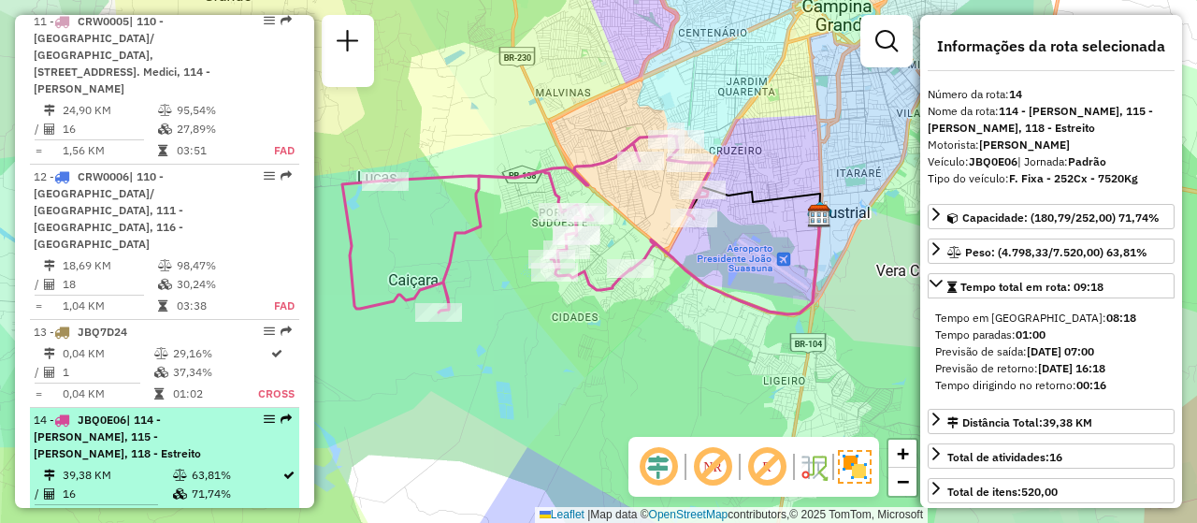
click at [115, 484] on td "16" at bounding box center [117, 493] width 110 height 19
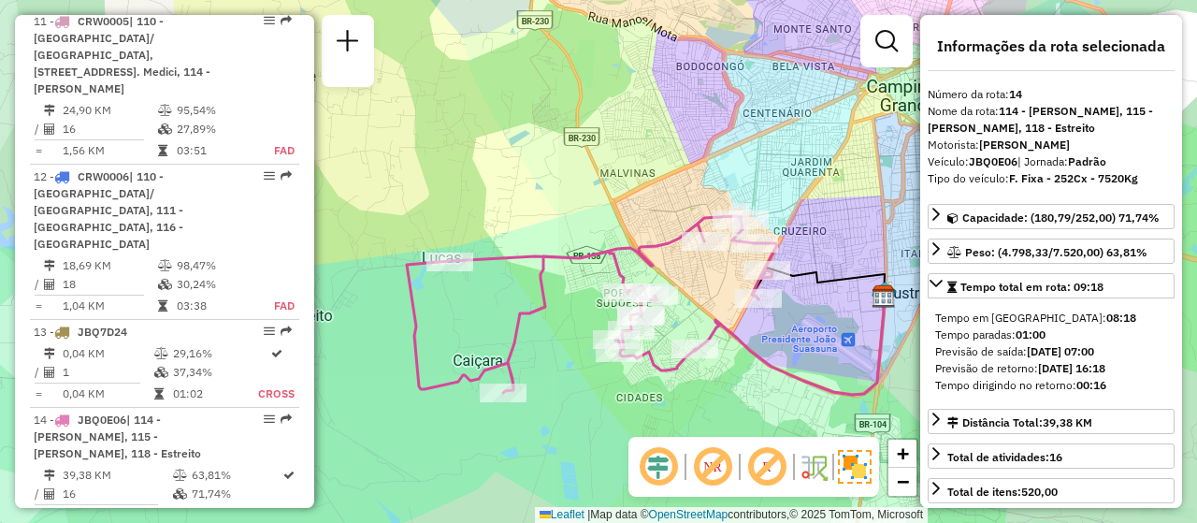
drag, startPoint x: 466, startPoint y: 334, endPoint x: 564, endPoint y: 331, distance: 98.2
click at [564, 331] on div "Janela de atendimento Grade de atendimento Capacidade Transportadoras Veículos …" at bounding box center [598, 261] width 1197 height 523
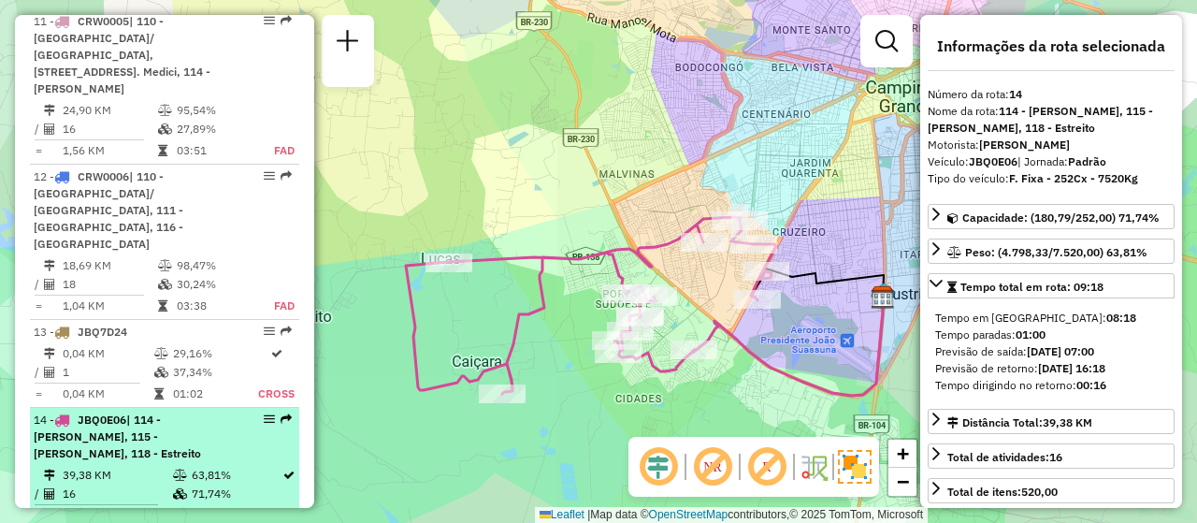
scroll to position [2381, 0]
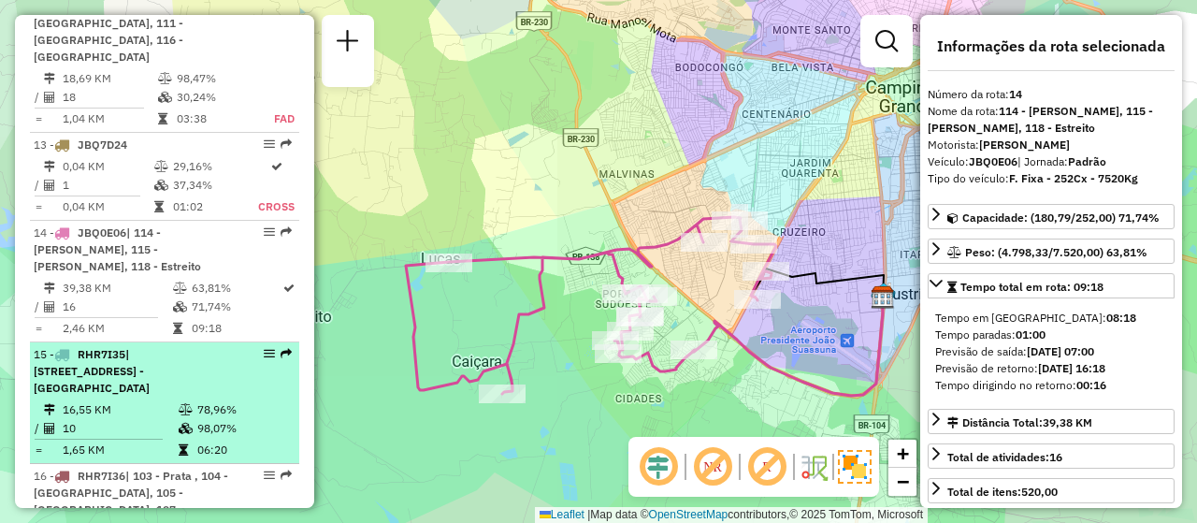
click at [125, 400] on td "16,55 KM" at bounding box center [120, 409] width 116 height 19
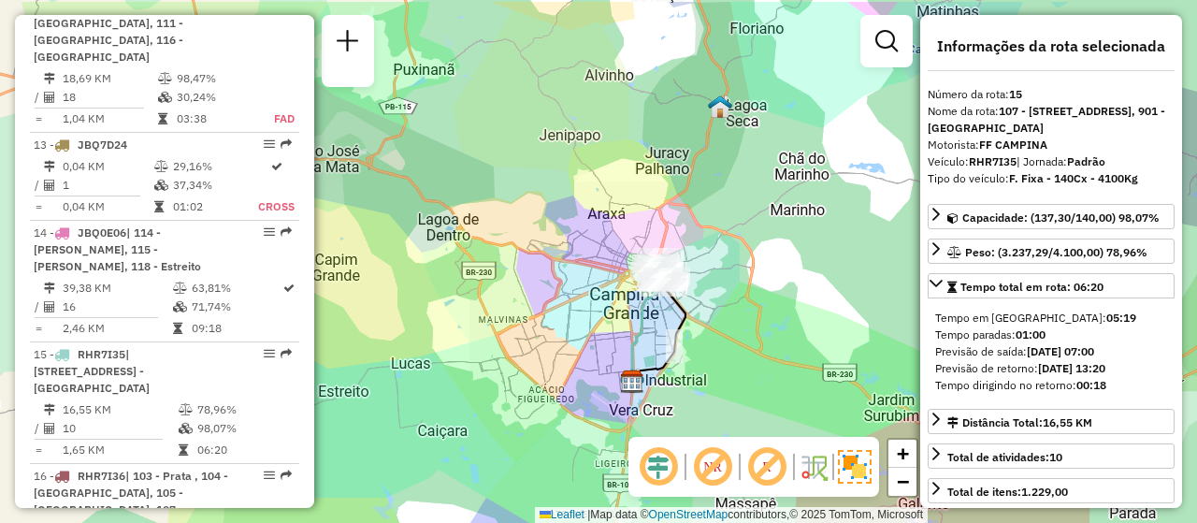
drag, startPoint x: 572, startPoint y: 201, endPoint x: 550, endPoint y: 266, distance: 68.3
click at [551, 266] on div "Janela de atendimento Grade de atendimento Capacidade Transportadoras Veículos …" at bounding box center [598, 261] width 1197 height 523
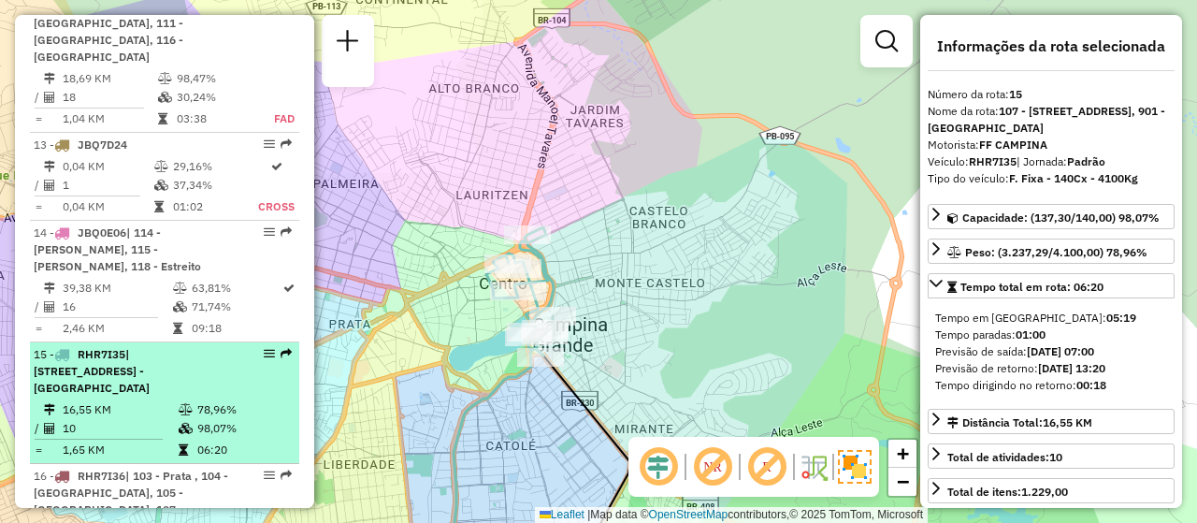
click at [157, 419] on td "10" at bounding box center [120, 428] width 116 height 19
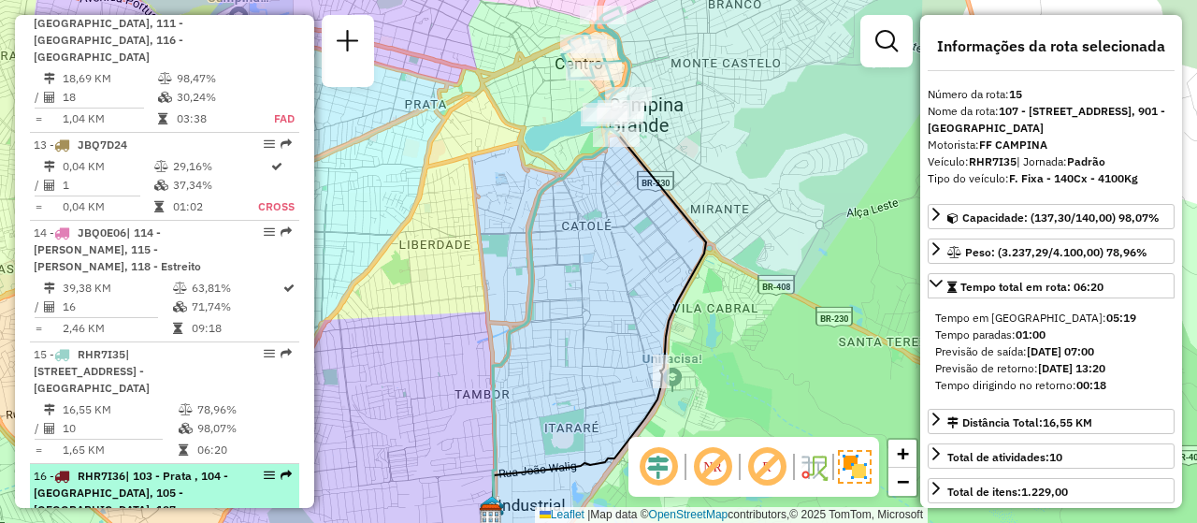
scroll to position [2475, 0]
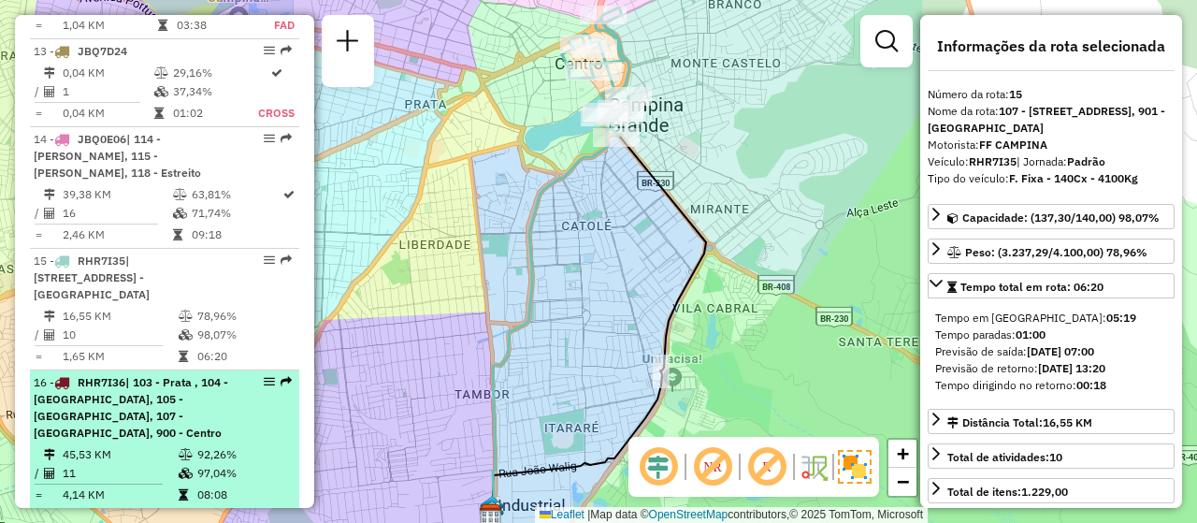
click at [108, 445] on td "45,53 KM" at bounding box center [120, 454] width 116 height 19
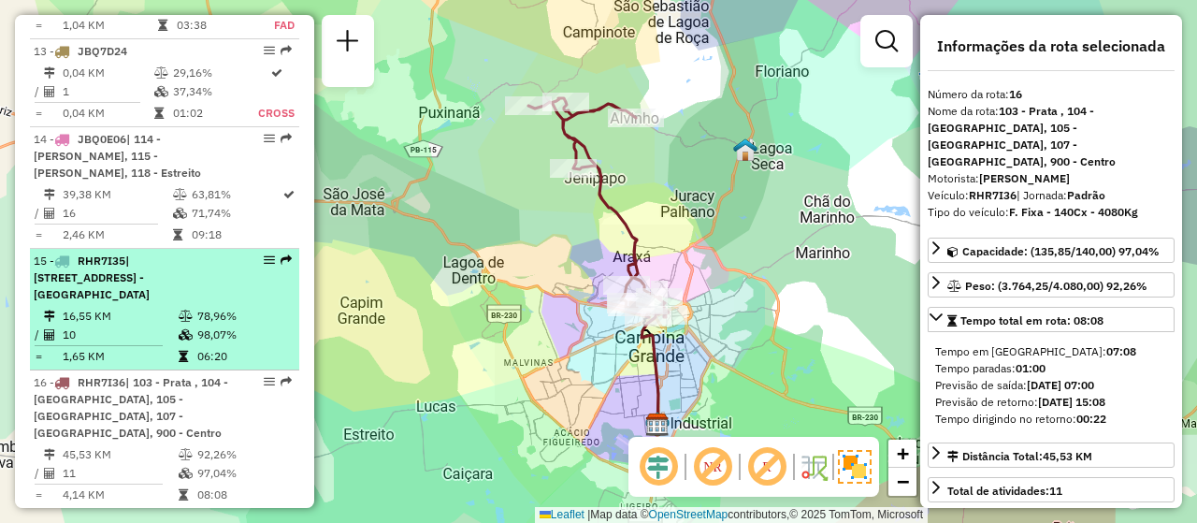
click at [140, 307] on td "16,55 KM" at bounding box center [120, 316] width 116 height 19
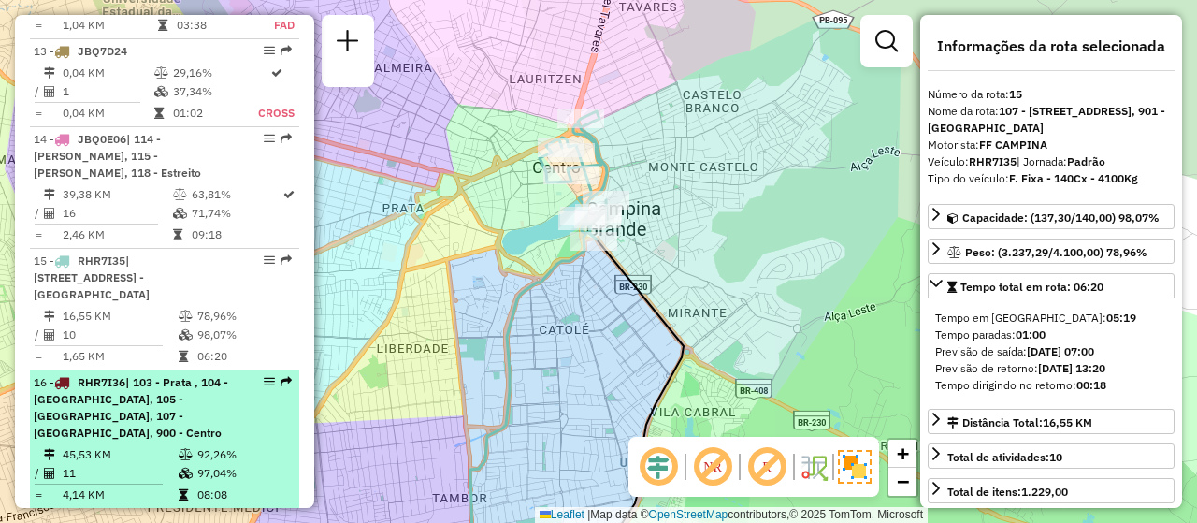
click at [162, 464] on td "11" at bounding box center [120, 473] width 116 height 19
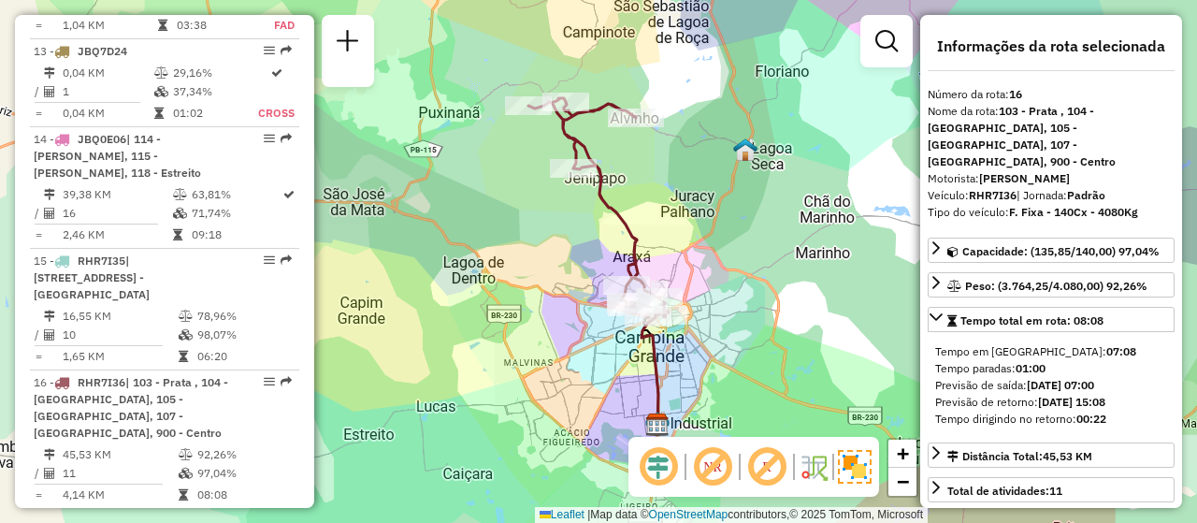
scroll to position [2568, 0]
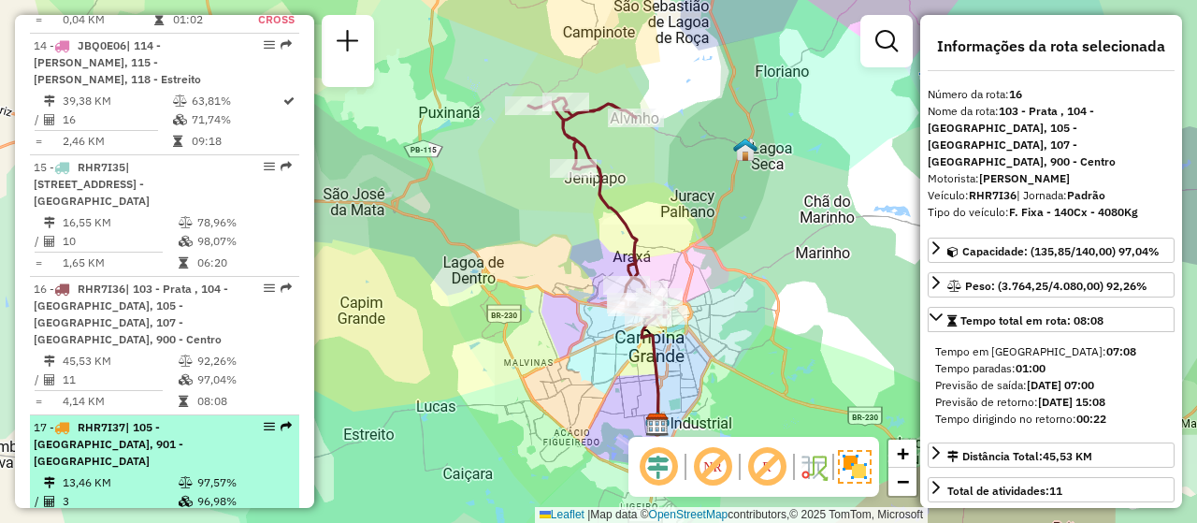
click at [224, 419] on div "17 - RHR7I37 | 105 - Monte Santo, 901 - Feira Central" at bounding box center [133, 444] width 198 height 51
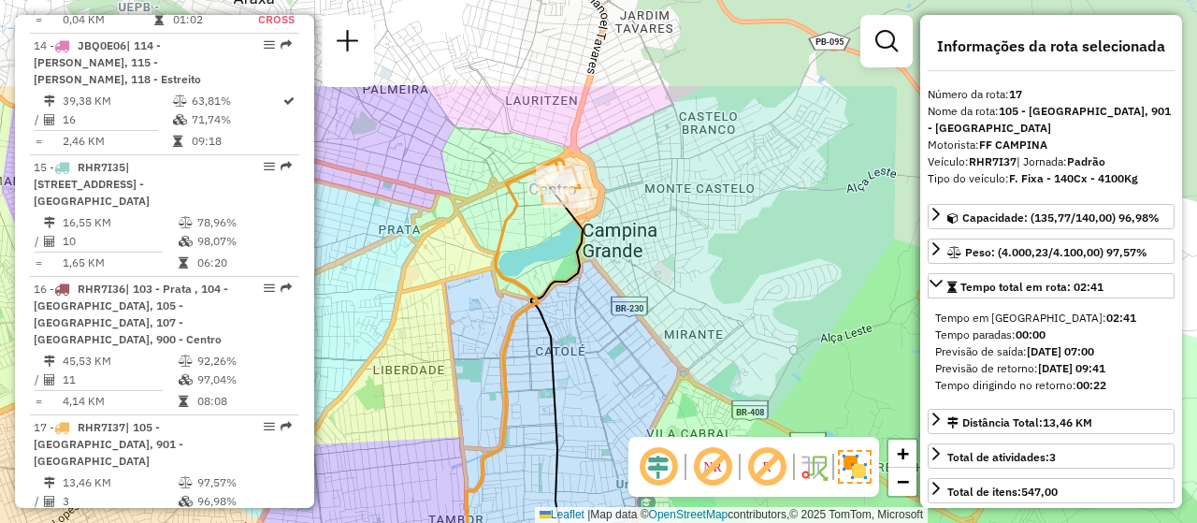
drag, startPoint x: 584, startPoint y: 94, endPoint x: 511, endPoint y: 231, distance: 154.8
click at [511, 231] on icon at bounding box center [512, 401] width 93 height 480
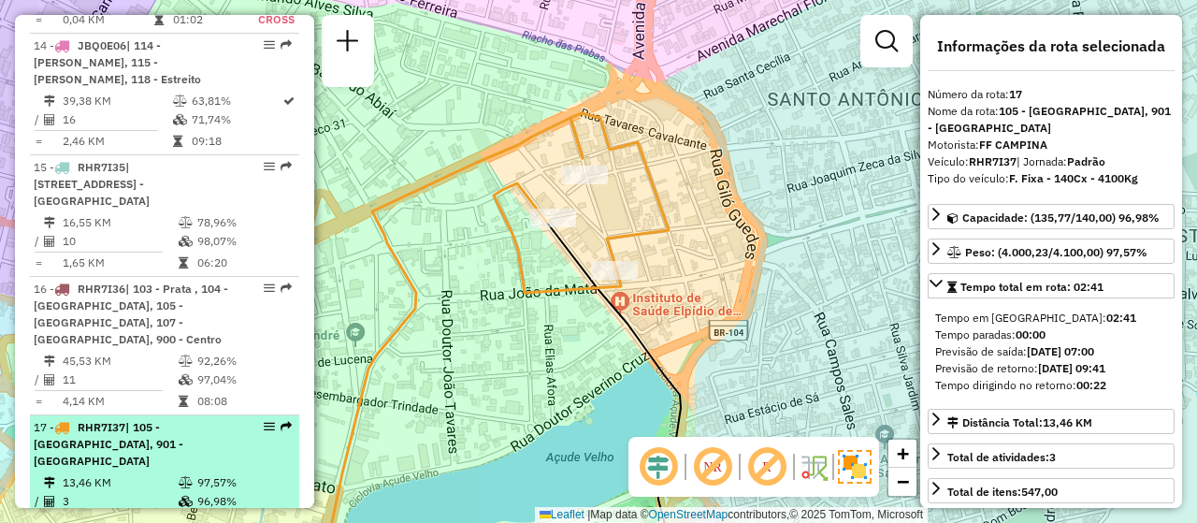
drag, startPoint x: 146, startPoint y: 308, endPoint x: 152, endPoint y: 267, distance: 40.6
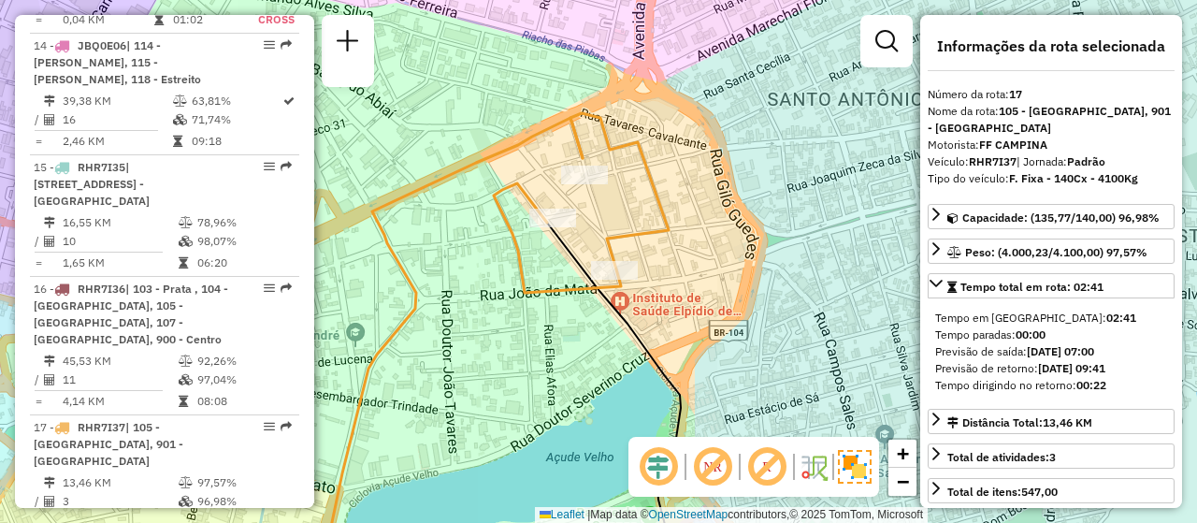
scroll to position [2662, 0]
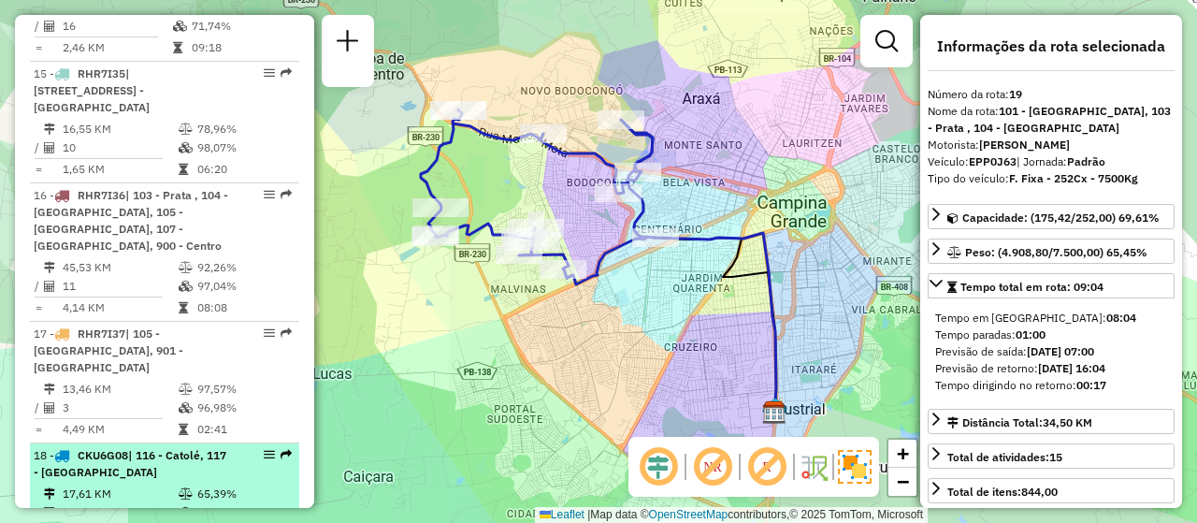
click at [148, 484] on td "17,61 KM" at bounding box center [120, 493] width 116 height 19
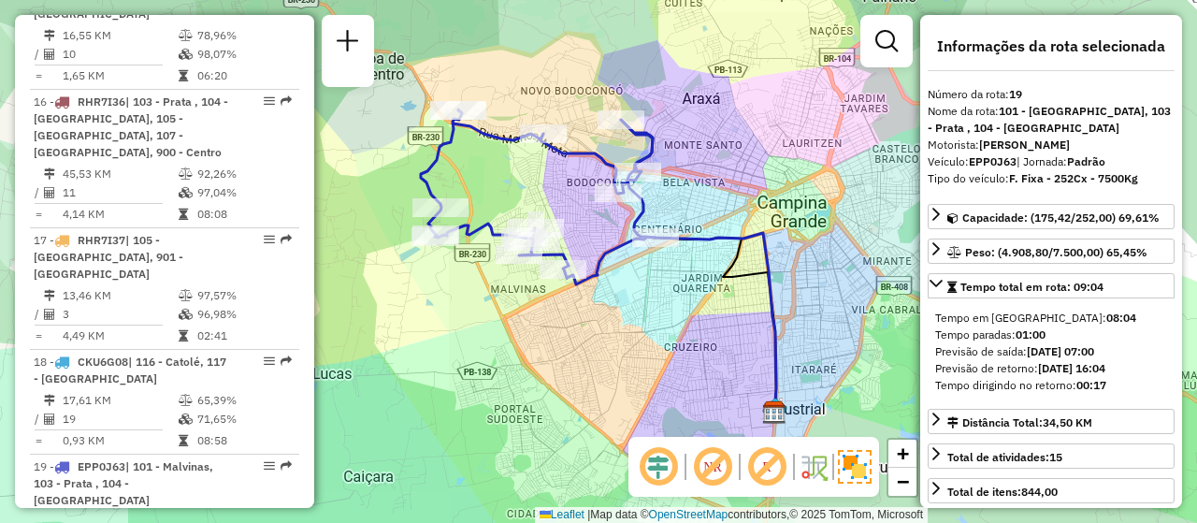
scroll to position [2849, 0]
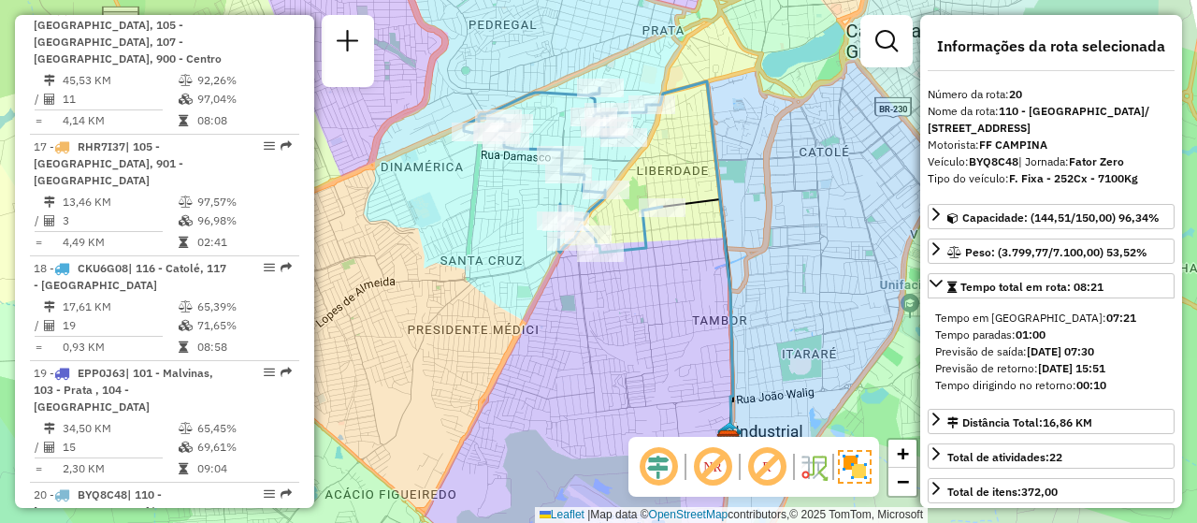
scroll to position [3036, 0]
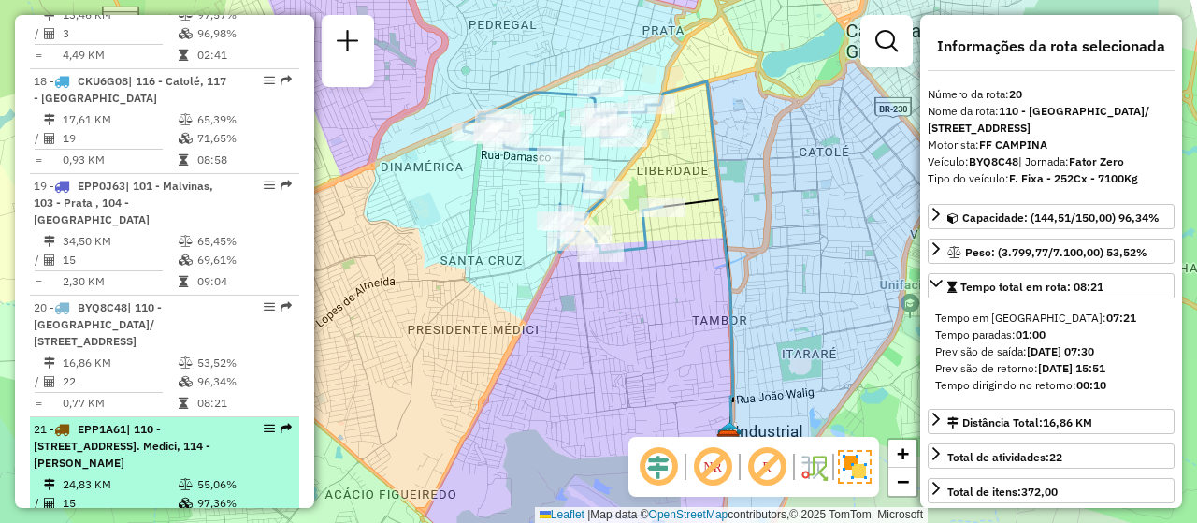
click at [106, 475] on td "24,83 KM" at bounding box center [120, 484] width 116 height 19
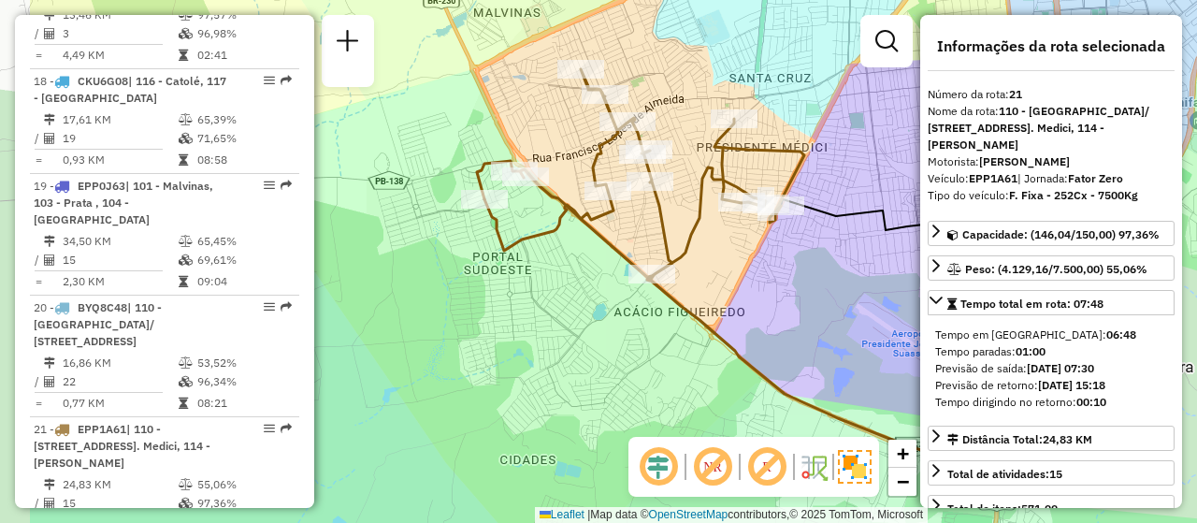
drag, startPoint x: 401, startPoint y: 169, endPoint x: 551, endPoint y: 169, distance: 149.6
click at [551, 169] on div "Janela de atendimento Grade de atendimento Capacidade Transportadoras Veículos …" at bounding box center [598, 261] width 1197 height 523
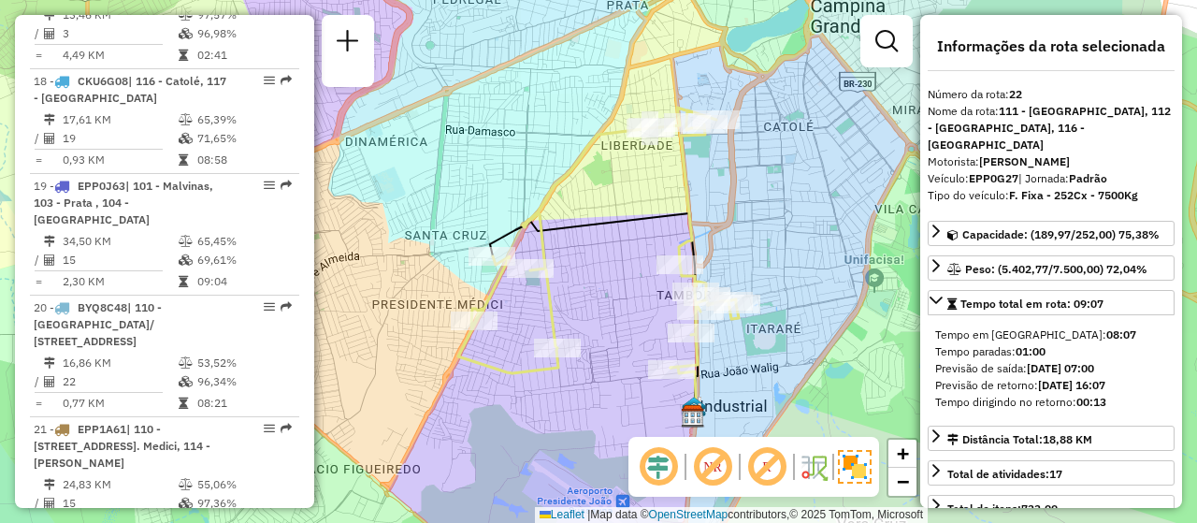
scroll to position [3223, 0]
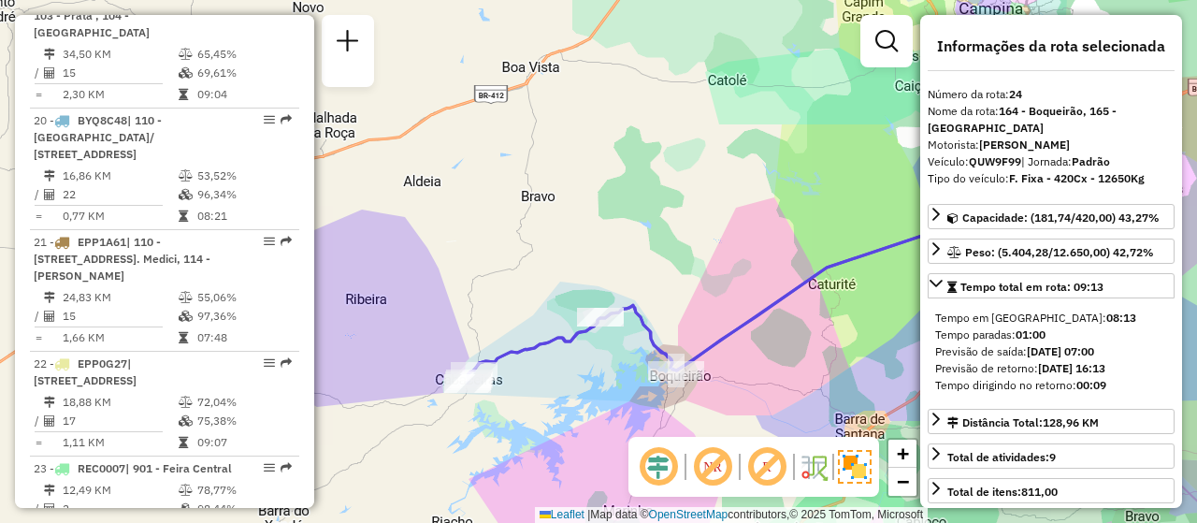
drag, startPoint x: 631, startPoint y: 344, endPoint x: 772, endPoint y: 312, distance: 144.8
click at [772, 312] on icon at bounding box center [738, 246] width 541 height 274
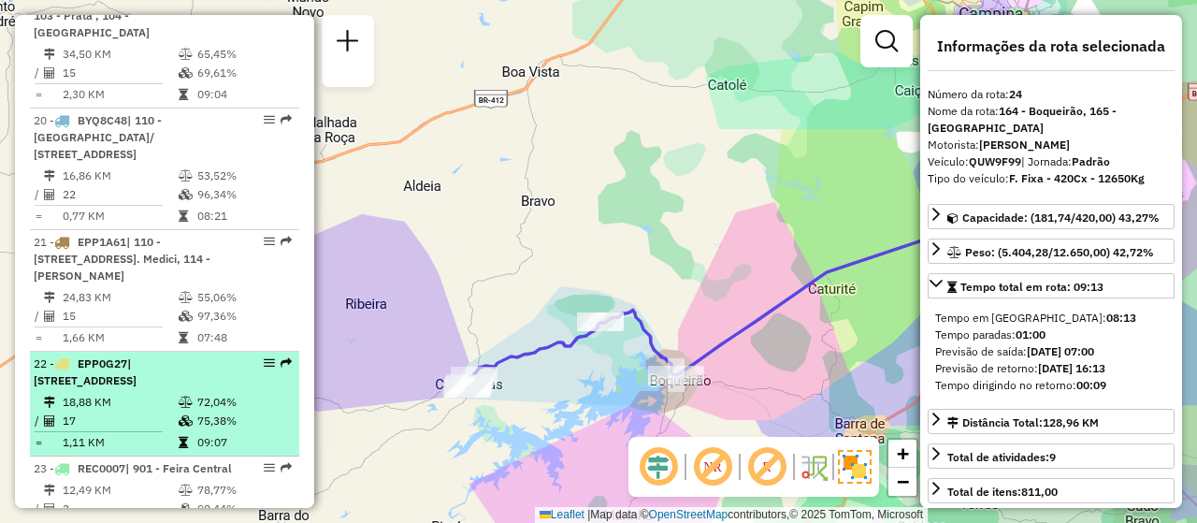
click at [124, 393] on td "18,88 KM" at bounding box center [120, 402] width 116 height 19
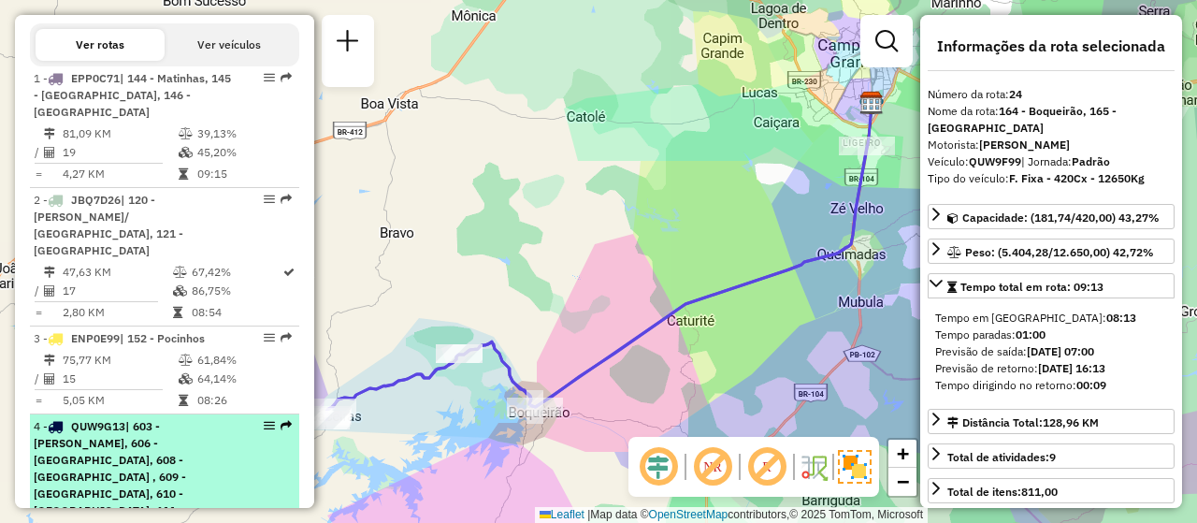
scroll to position [758, 0]
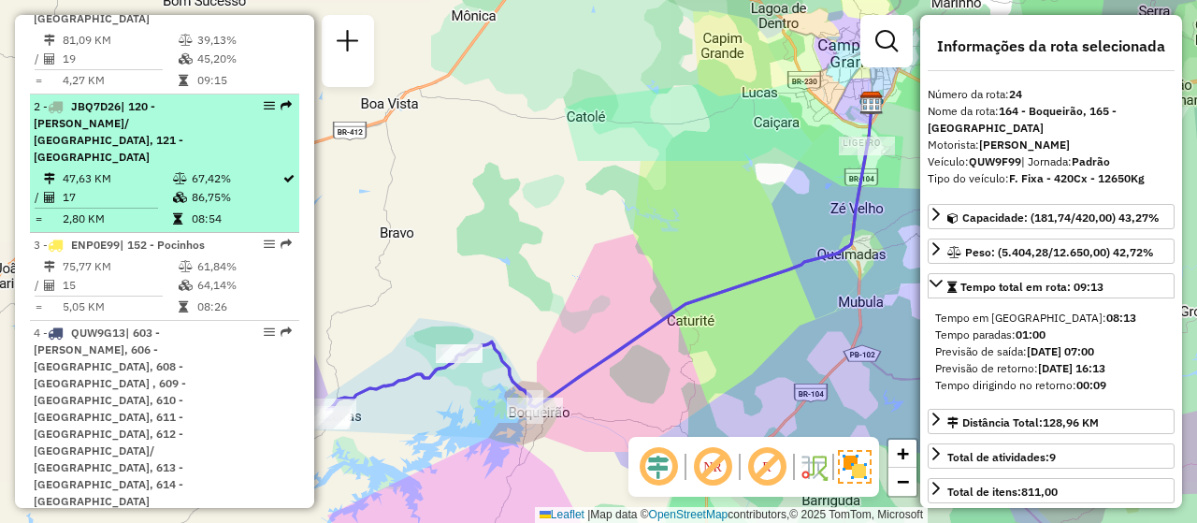
click at [125, 169] on td "47,63 KM" at bounding box center [117, 178] width 110 height 19
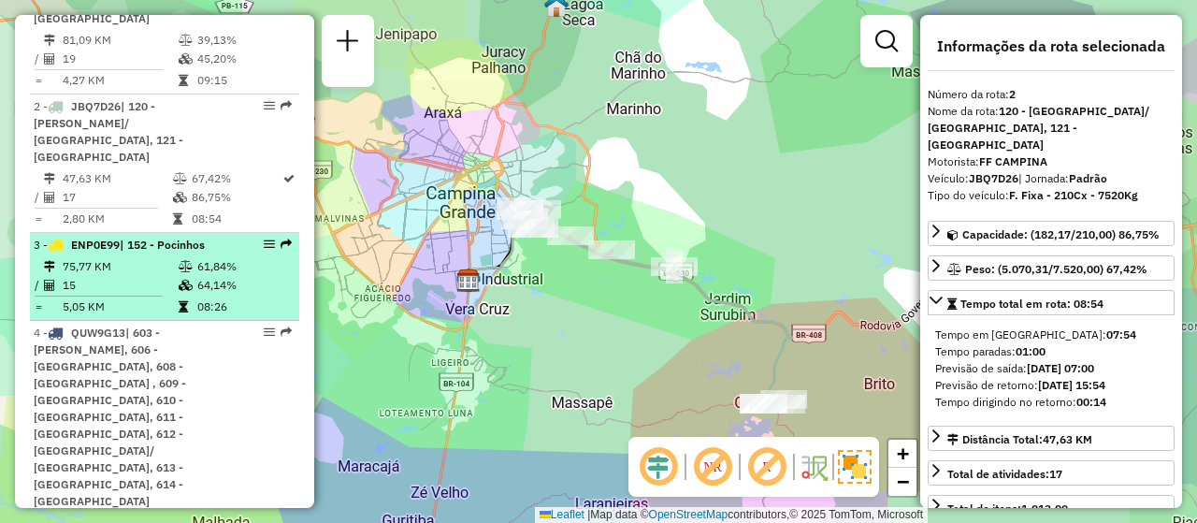
click at [88, 276] on td "15" at bounding box center [120, 285] width 116 height 19
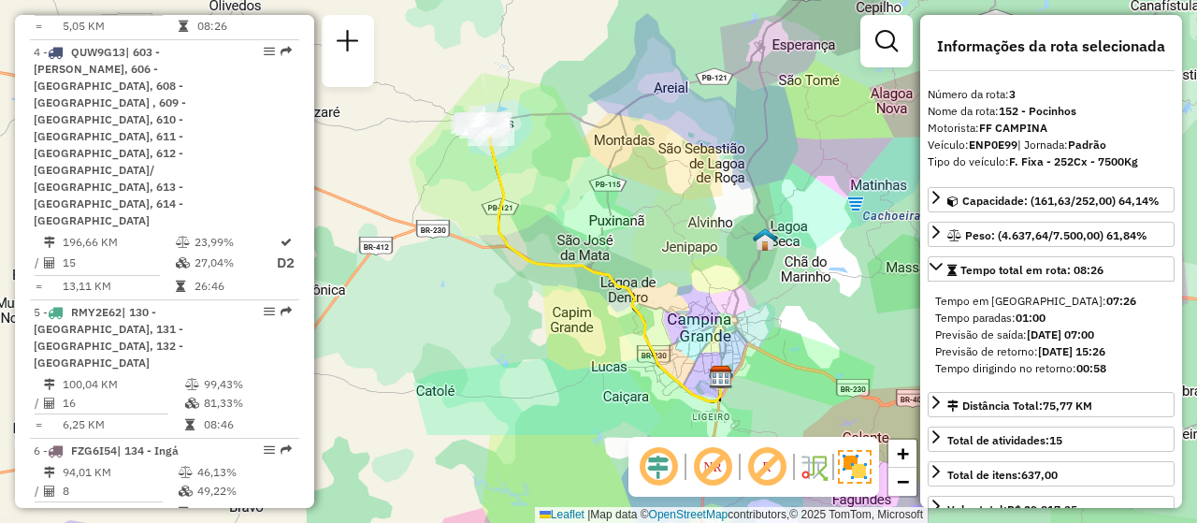
scroll to position [1133, 0]
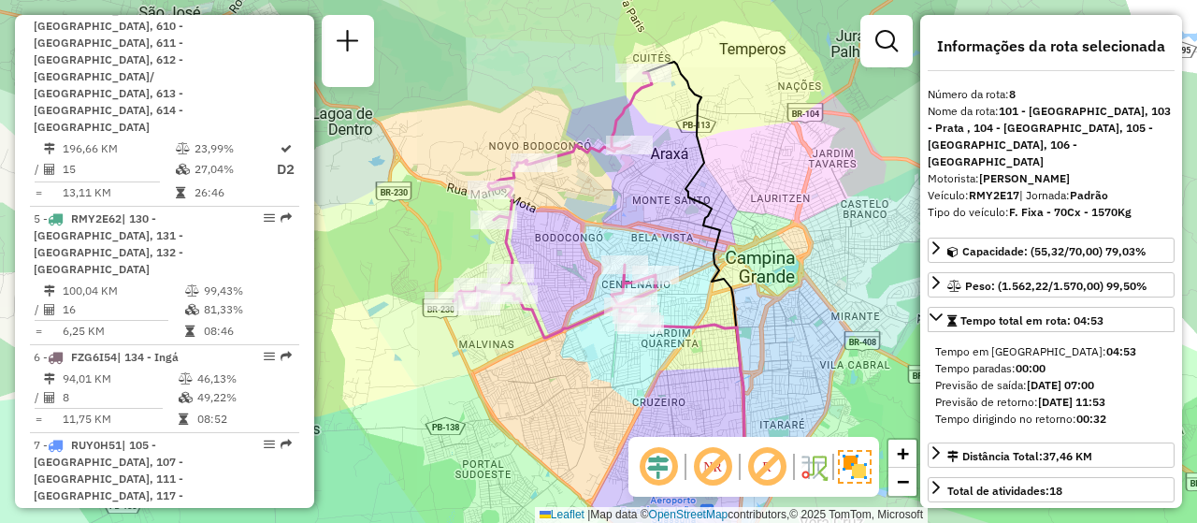
drag, startPoint x: 743, startPoint y: 148, endPoint x: 786, endPoint y: 192, distance: 60.9
click at [786, 192] on div "Janela de atendimento Grade de atendimento Capacidade Transportadoras Veículos …" at bounding box center [598, 261] width 1197 height 523
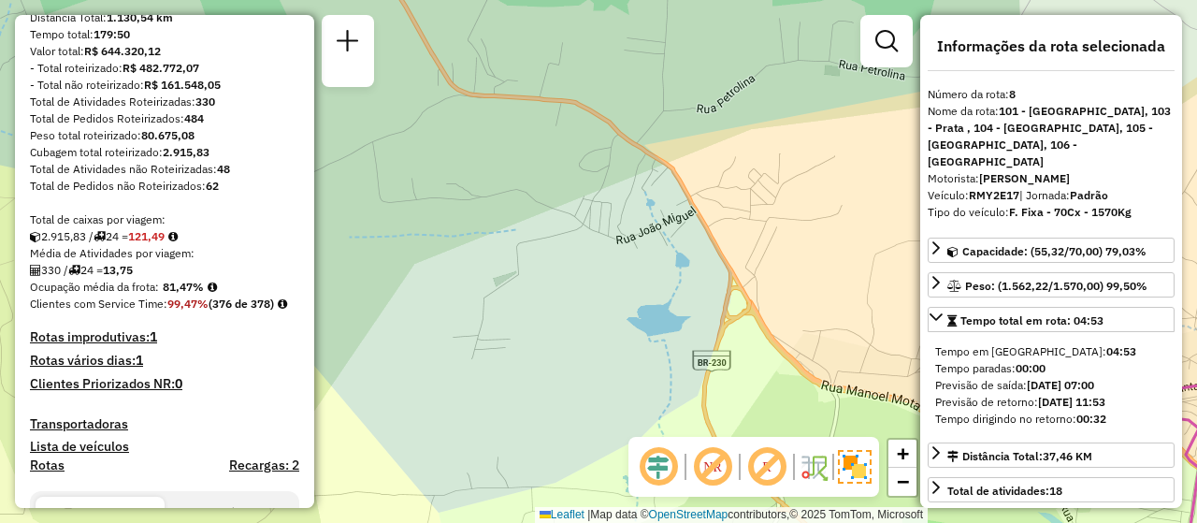
scroll to position [478, 0]
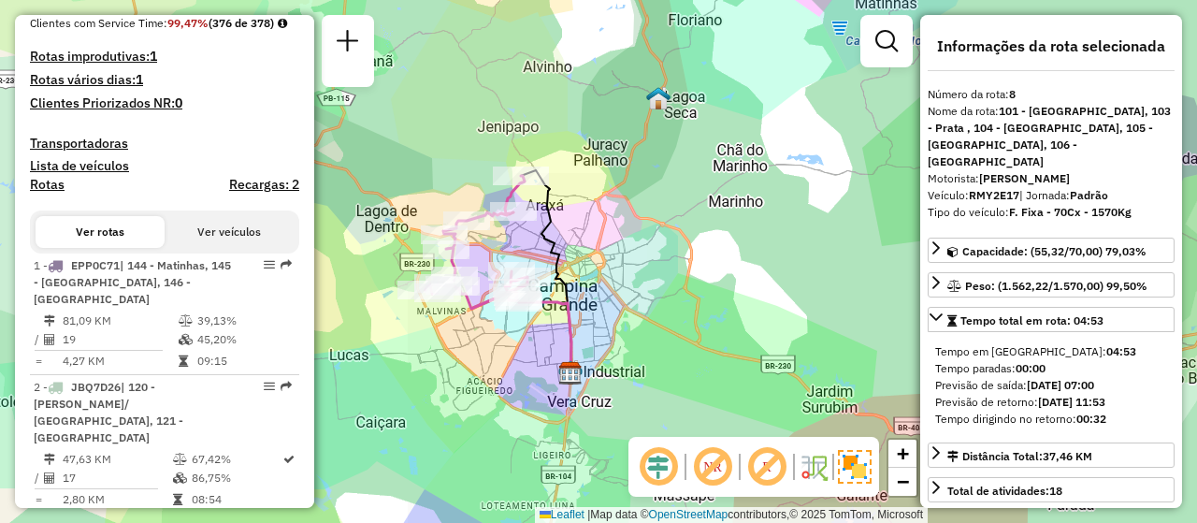
drag, startPoint x: 636, startPoint y: 388, endPoint x: 553, endPoint y: 403, distance: 84.6
click at [566, 392] on div "Janela de atendimento Grade de atendimento Capacidade Transportadoras Veículos …" at bounding box center [598, 261] width 1197 height 523
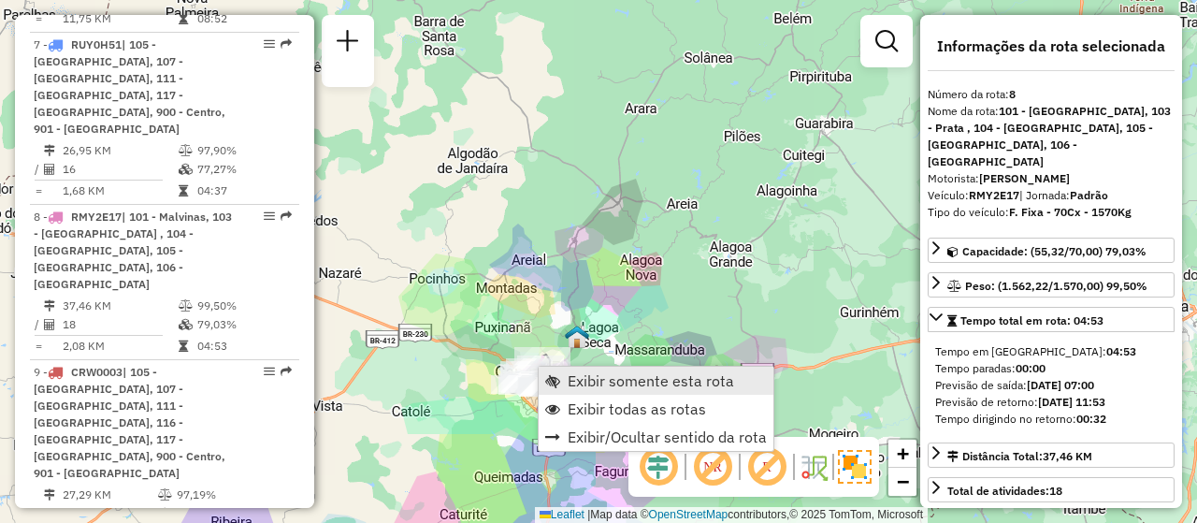
scroll to position [1588, 0]
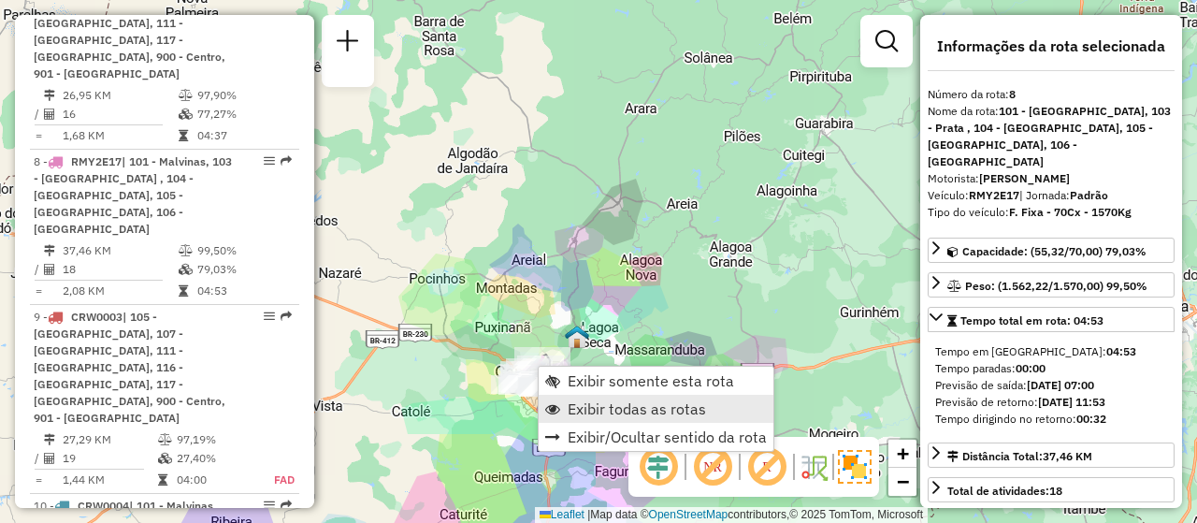
click at [621, 407] on span "Exibir todas as rotas" at bounding box center [637, 408] width 138 height 15
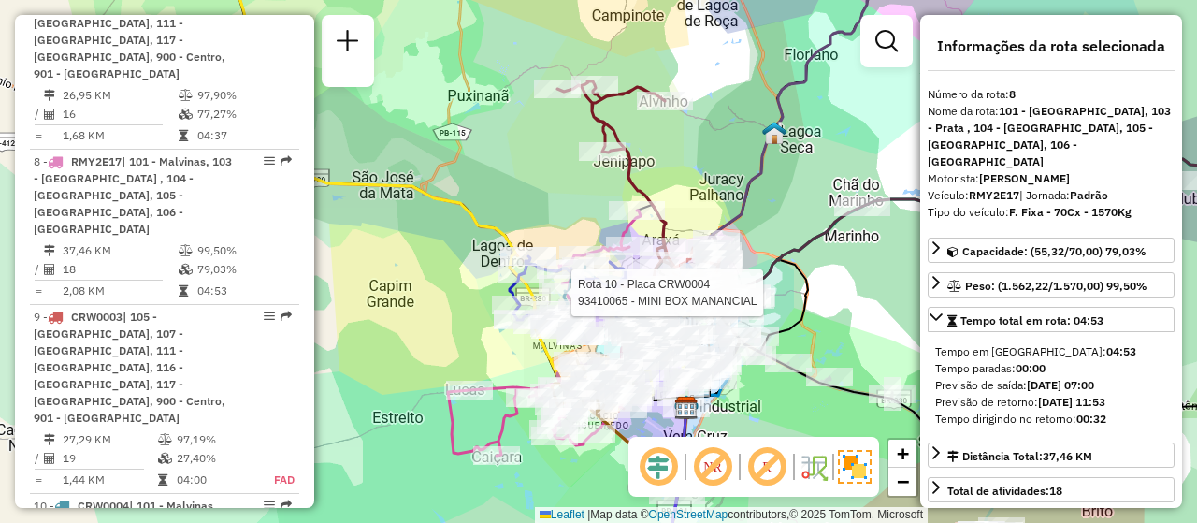
drag, startPoint x: 494, startPoint y: 371, endPoint x: 542, endPoint y: 347, distance: 54.4
click at [542, 347] on div "Rota 10 - Placa CRW0004 93410065 - MINI BOX MANANCIAL Janela de atendimento Gra…" at bounding box center [598, 261] width 1197 height 523
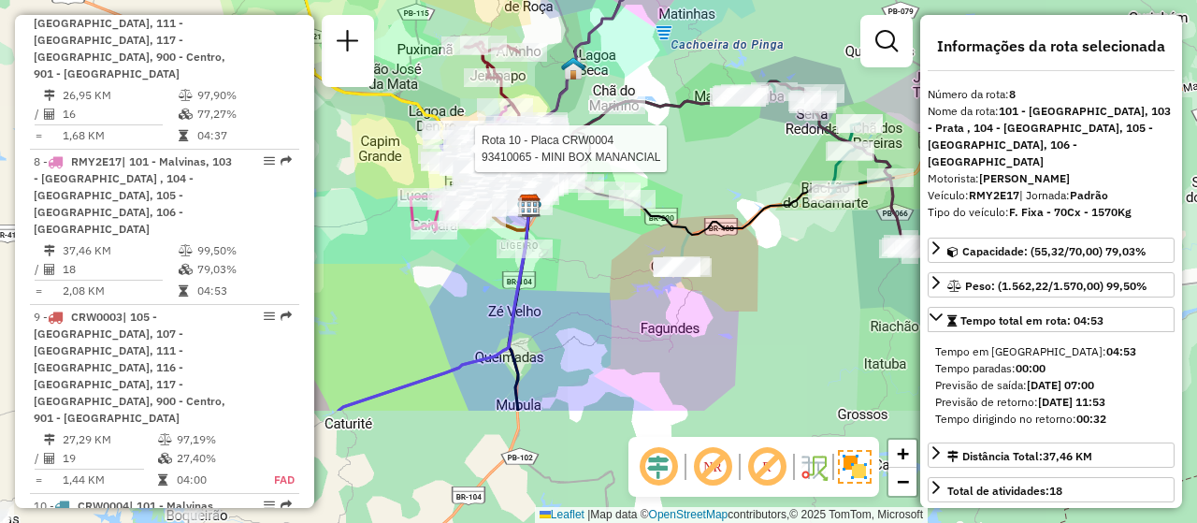
drag, startPoint x: 815, startPoint y: 235, endPoint x: 713, endPoint y: 68, distance: 195.2
click at [712, 68] on div "Rota 10 - Placa CRW0004 93410065 - MINI BOX MANANCIAL Janela de atendimento Gra…" at bounding box center [598, 261] width 1197 height 523
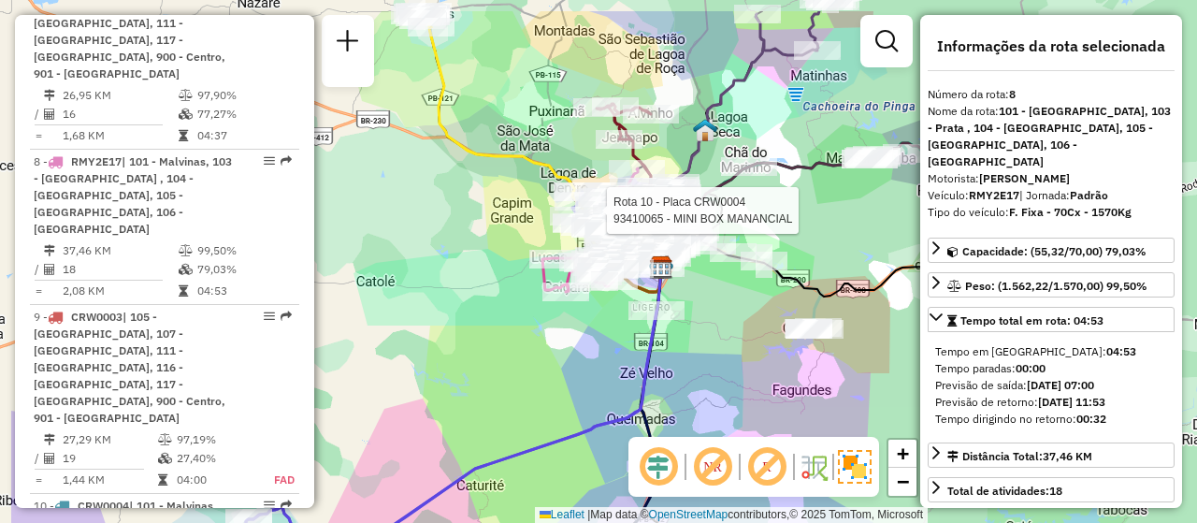
drag, startPoint x: 546, startPoint y: 330, endPoint x: 675, endPoint y: 398, distance: 146.0
click at [675, 398] on div "Rota 10 - Placa CRW0004 93410065 - MINI BOX MANANCIAL Janela de atendimento Gra…" at bounding box center [598, 261] width 1197 height 523
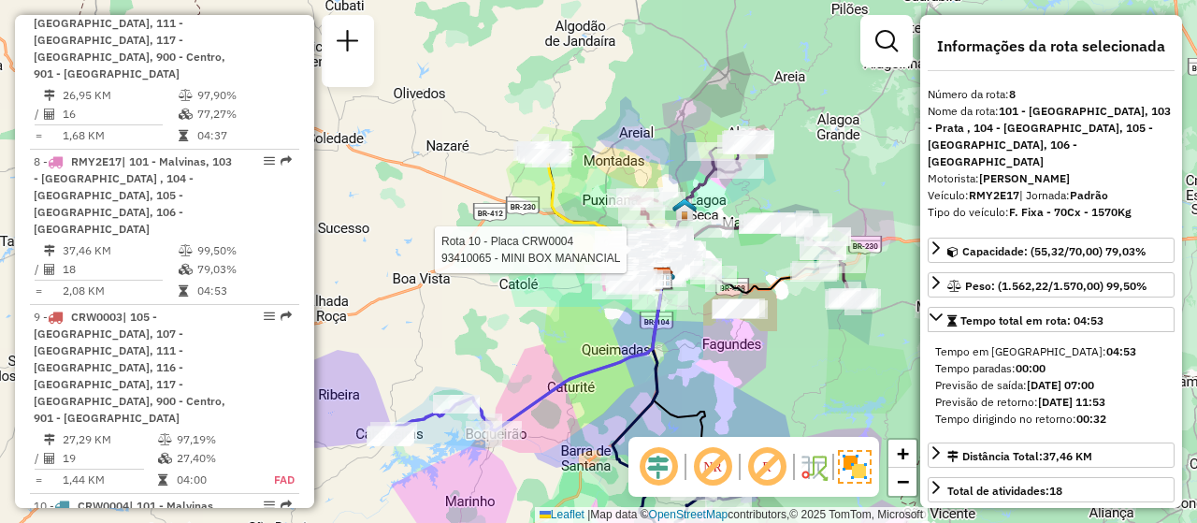
drag, startPoint x: 696, startPoint y: 151, endPoint x: 655, endPoint y: 193, distance: 58.9
click at [655, 193] on div "Rota 10 - Placa CRW0004 93410065 - MINI BOX MANANCIAL Janela de atendimento Gra…" at bounding box center [598, 261] width 1197 height 523
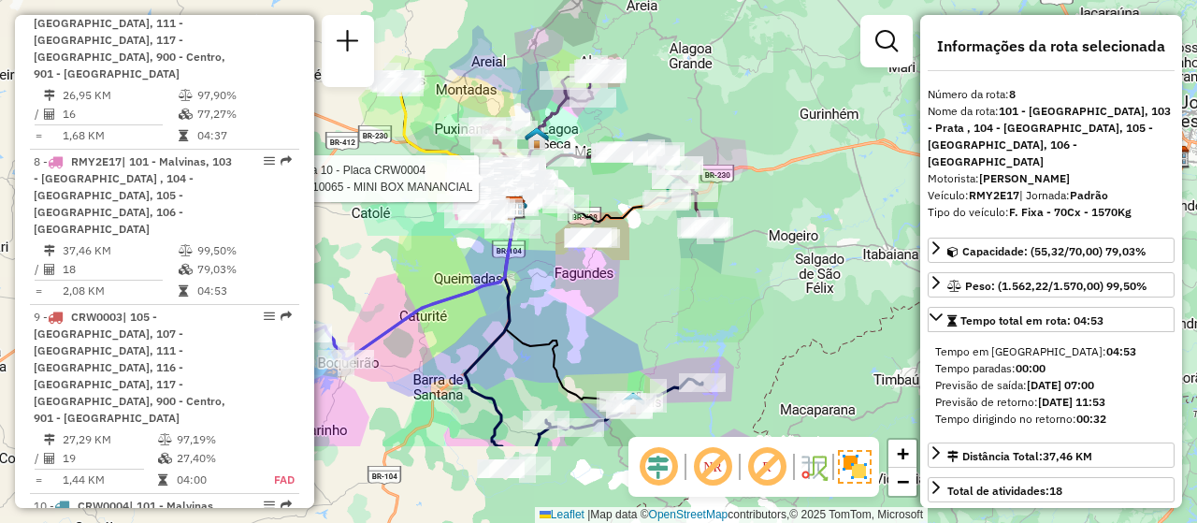
drag, startPoint x: 730, startPoint y: 296, endPoint x: 605, endPoint y: 210, distance: 151.5
click at [605, 210] on icon at bounding box center [609, 209] width 189 height 39
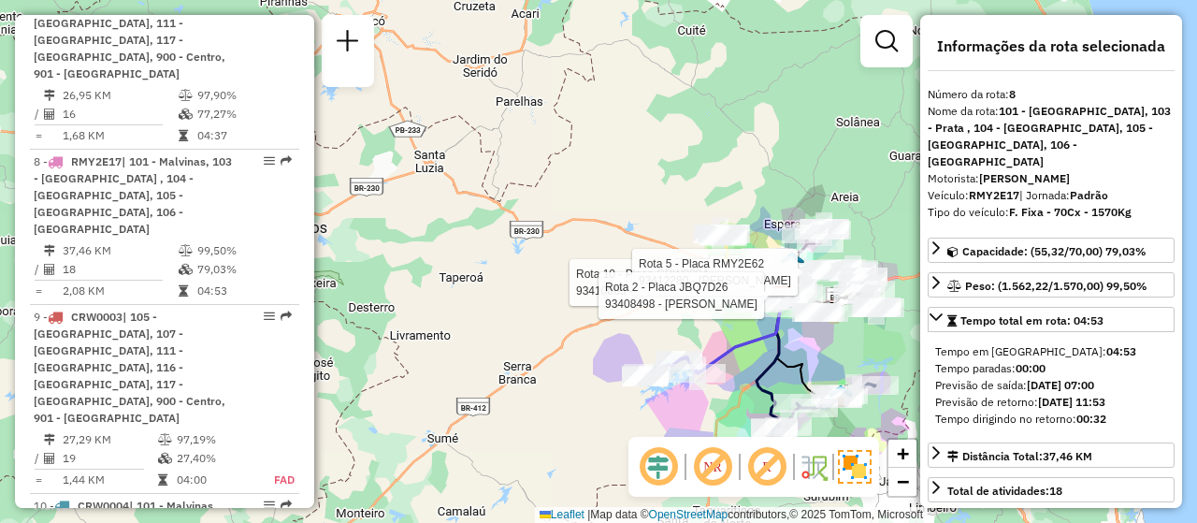
drag, startPoint x: 541, startPoint y: 323, endPoint x: 704, endPoint y: 327, distance: 162.8
click at [704, 327] on div "Rota 10 - Placa CRW0004 93410065 - MINI BOX MANANCIAL Rota 5 - Placa RMY2E62 93…" at bounding box center [598, 261] width 1197 height 523
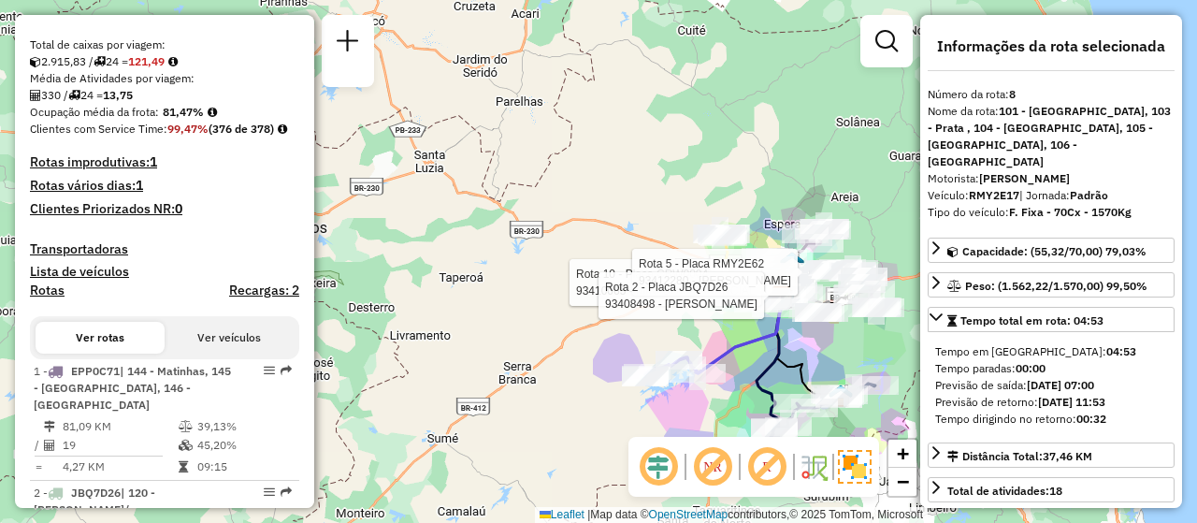
scroll to position [0, 0]
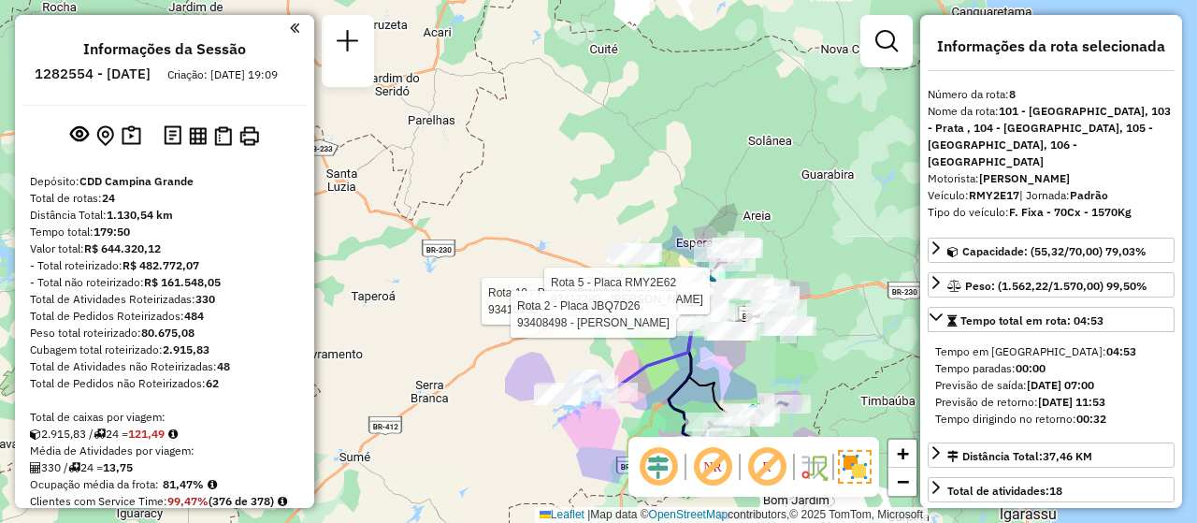
drag, startPoint x: 582, startPoint y: 196, endPoint x: 494, endPoint y: 215, distance: 89.9
click at [494, 215] on div "Rota 10 - Placa CRW0004 93410065 - MINI BOX MANANCIAL Rota 5 - Placa RMY2E62 93…" at bounding box center [598, 261] width 1197 height 523
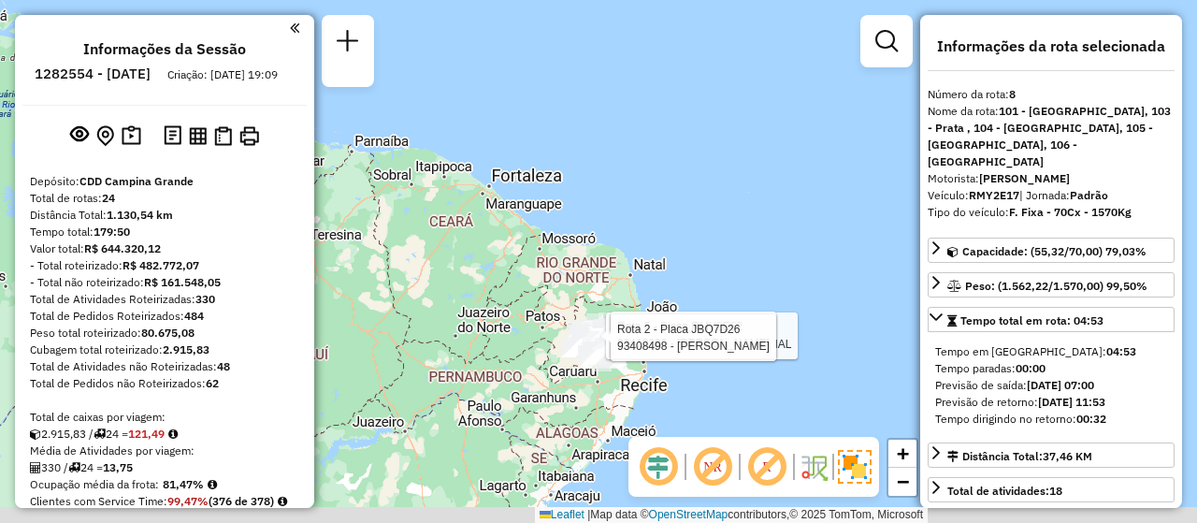
drag, startPoint x: 529, startPoint y: 422, endPoint x: 642, endPoint y: 294, distance: 170.9
click at [662, 303] on div "Rota 10 - Placa CRW0004 93410065 - MINI BOX MANANCIAL Rota 5 - Placa RMY2E62 93…" at bounding box center [598, 261] width 1197 height 523
